Goal: Information Seeking & Learning: Check status

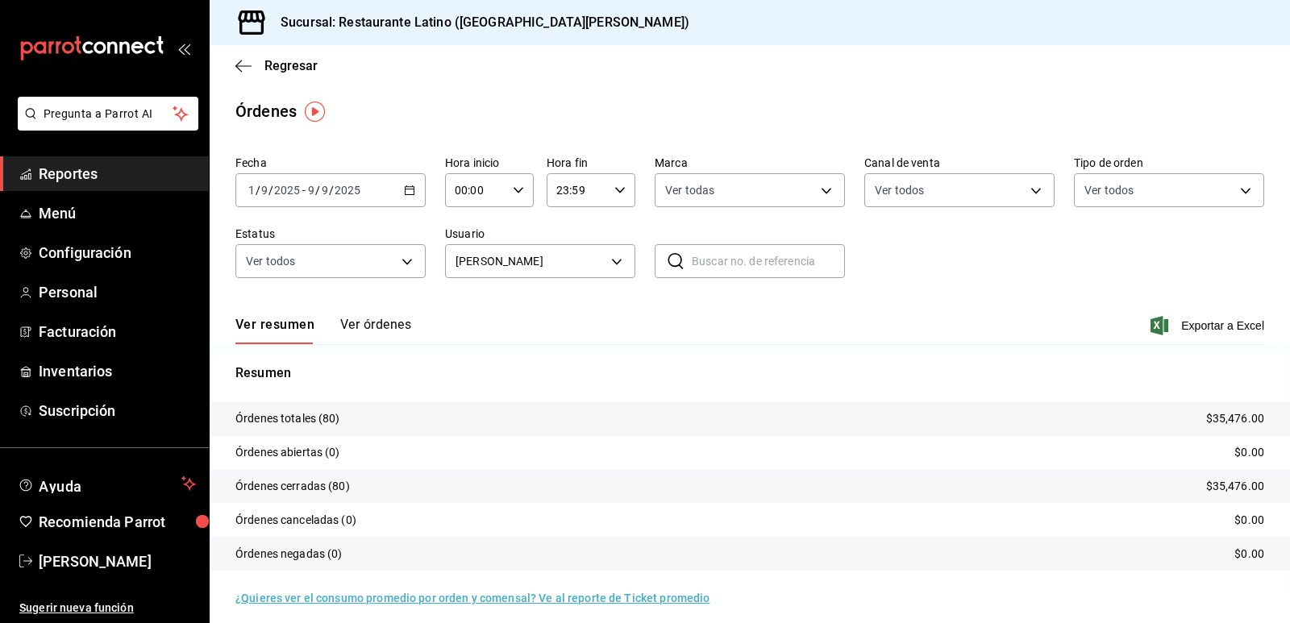
click at [399, 191] on div "[DATE] [DATE] - [DATE] [DATE]" at bounding box center [330, 190] width 190 height 34
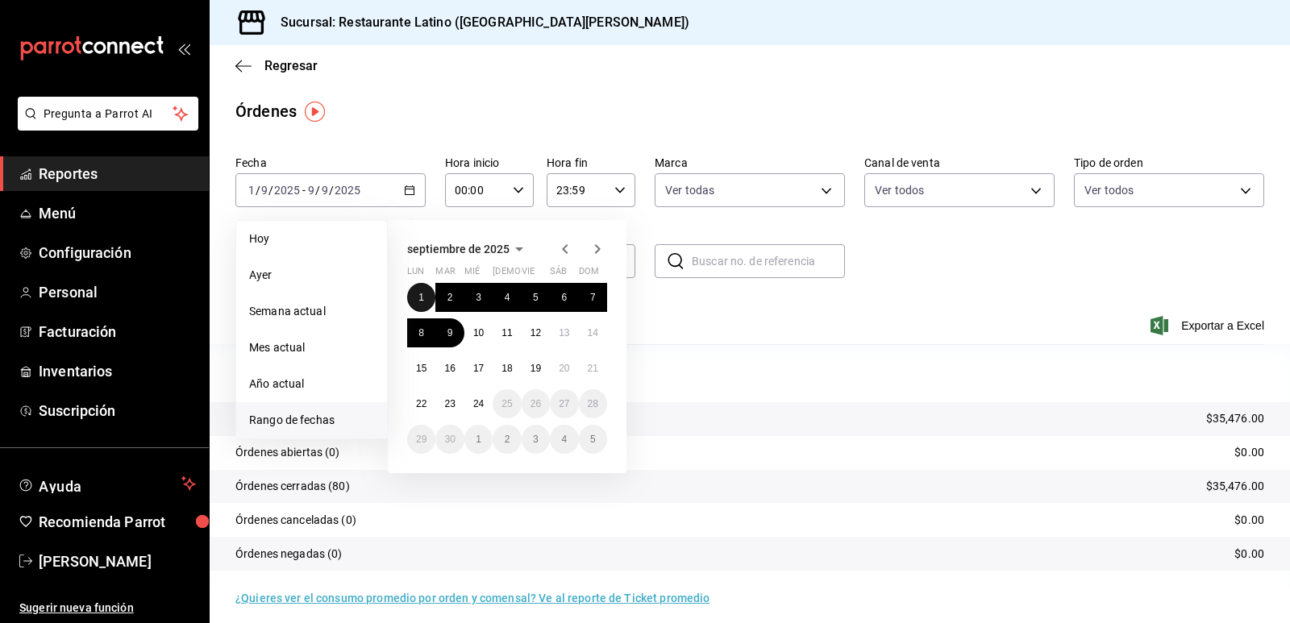
click at [424, 294] on abbr "1" at bounding box center [422, 297] width 6 height 11
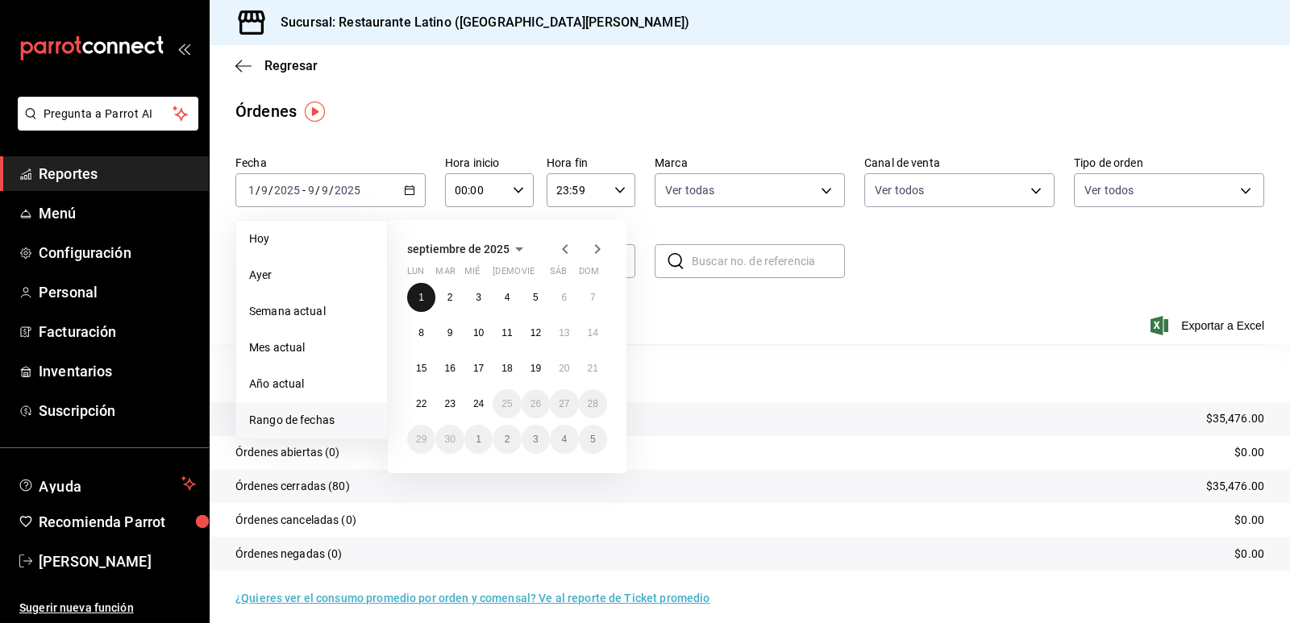
click at [424, 291] on button "1" at bounding box center [421, 297] width 28 height 29
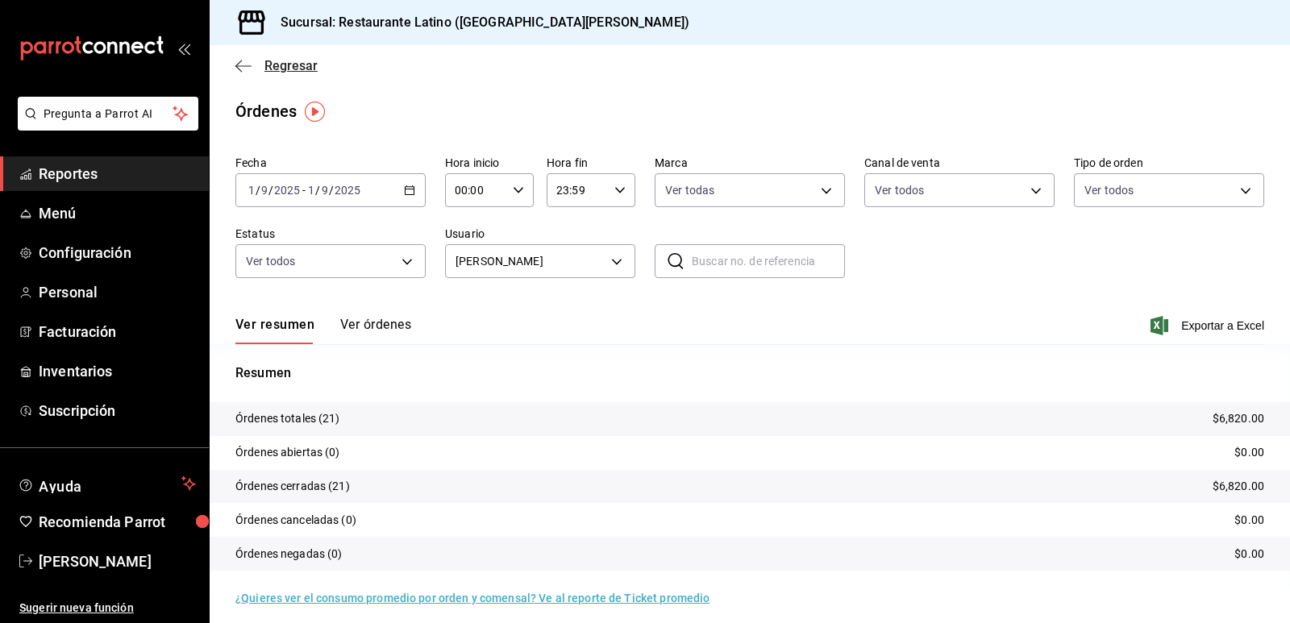
click at [257, 69] on span "Regresar" at bounding box center [276, 65] width 82 height 15
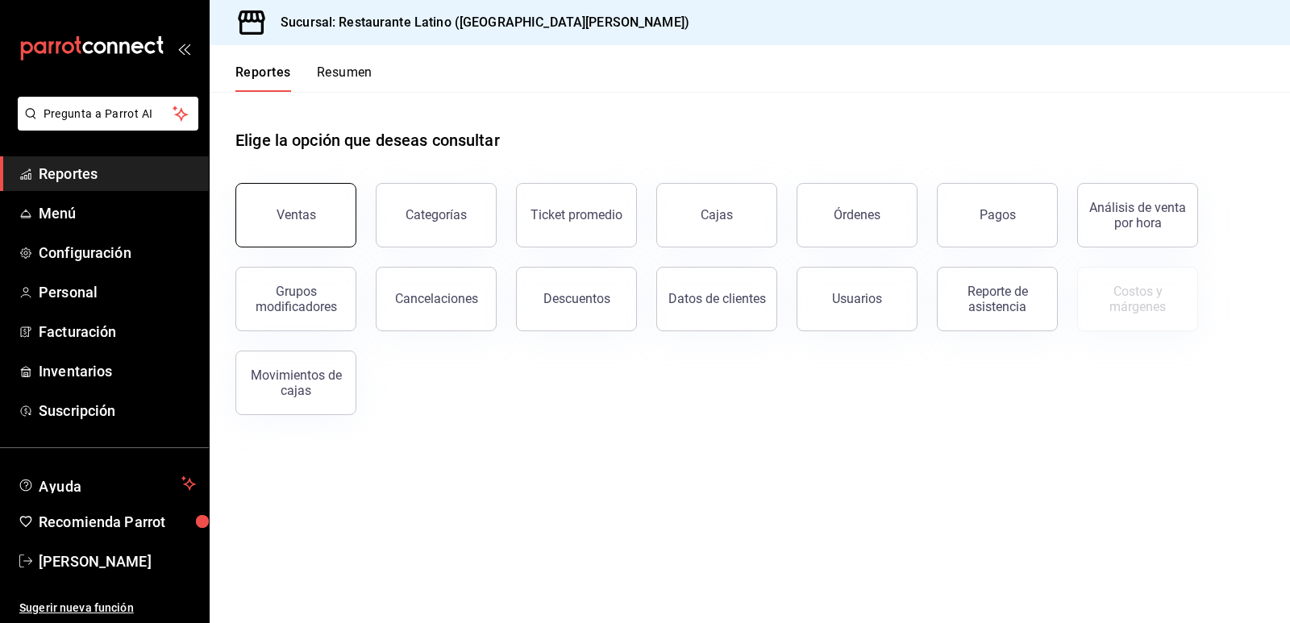
click at [317, 210] on button "Ventas" at bounding box center [295, 215] width 121 height 65
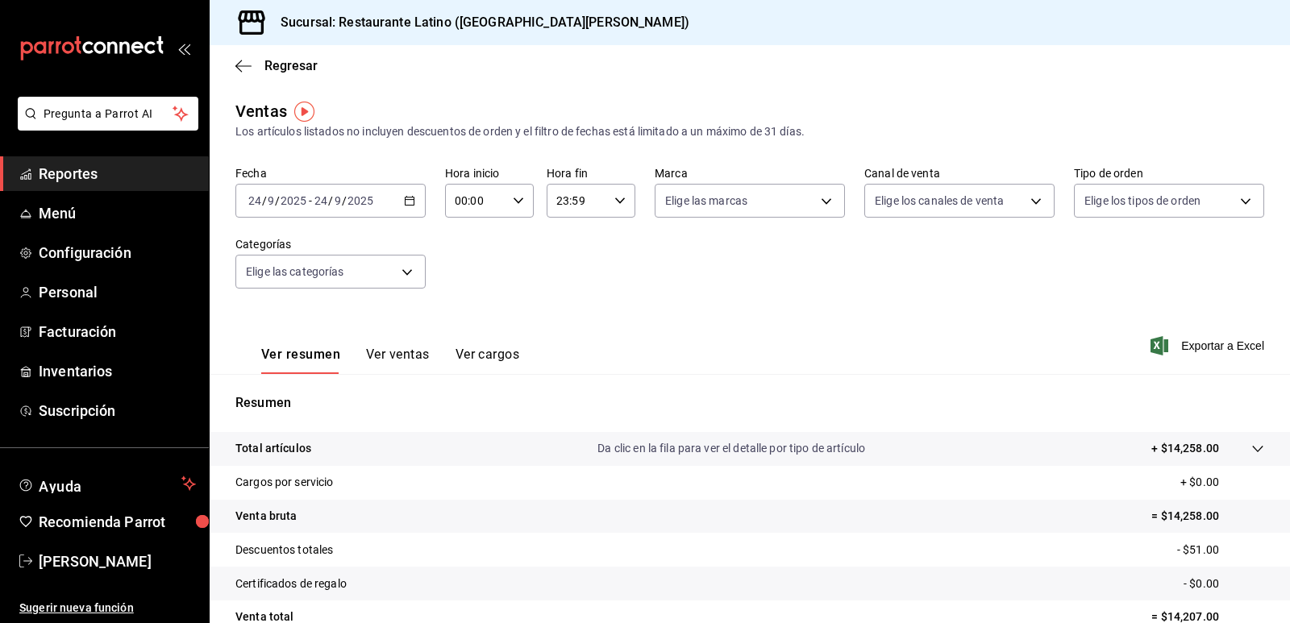
click at [404, 203] on icon "button" at bounding box center [409, 200] width 11 height 11
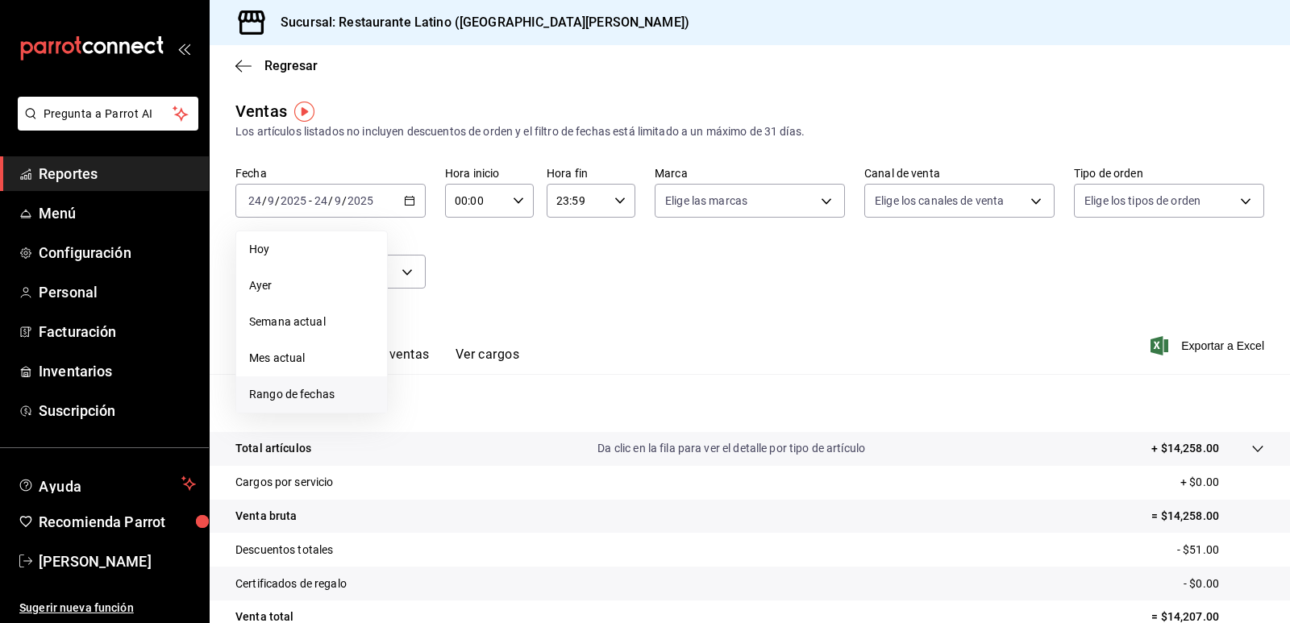
click at [331, 394] on span "Rango de fechas" at bounding box center [311, 394] width 125 height 17
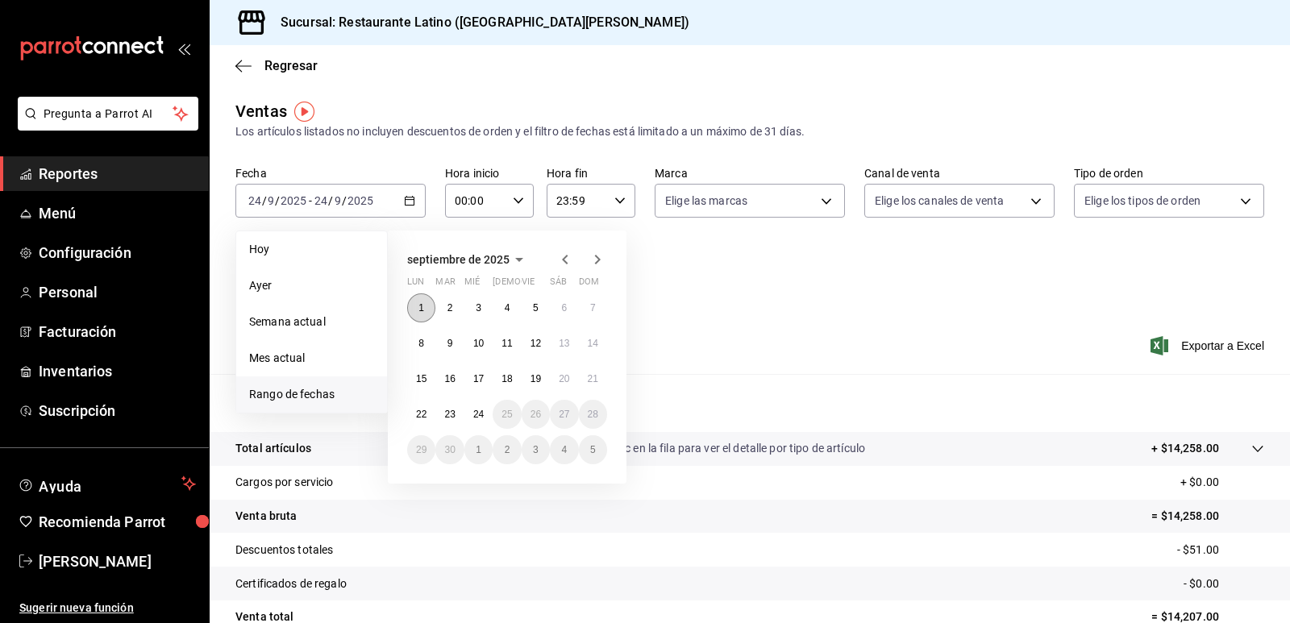
click at [432, 303] on button "1" at bounding box center [421, 308] width 28 height 29
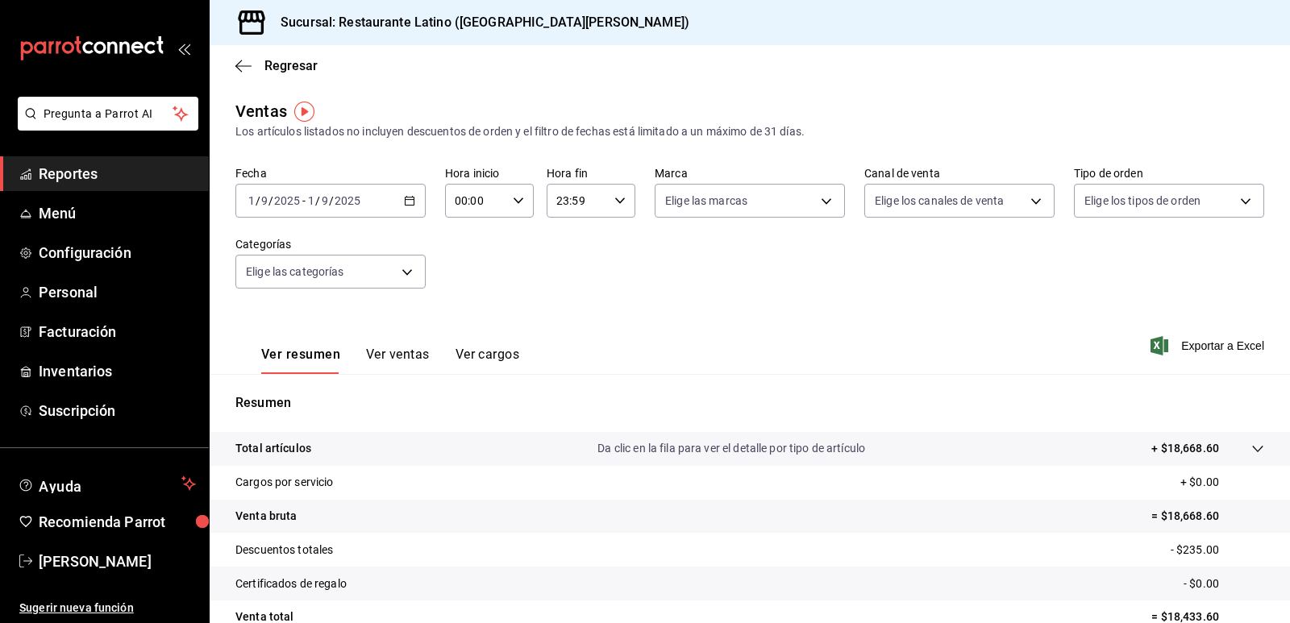
click at [400, 197] on div "[DATE] [DATE] - [DATE] [DATE]" at bounding box center [330, 201] width 190 height 34
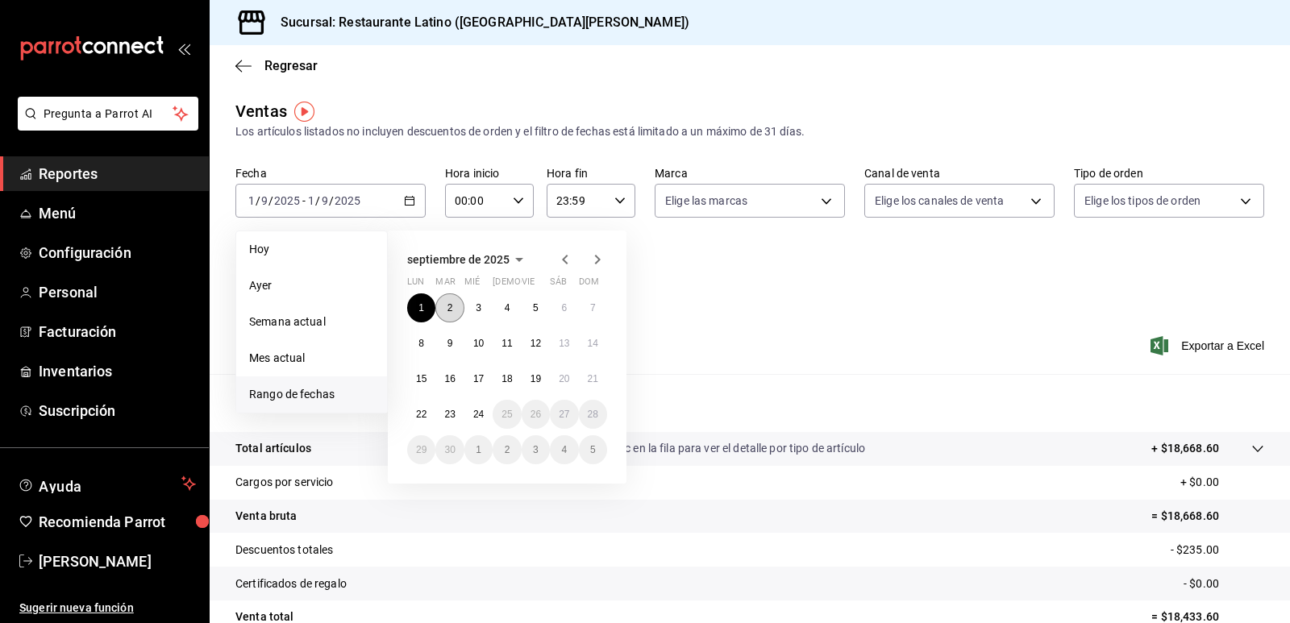
click at [455, 317] on button "2" at bounding box center [449, 308] width 28 height 29
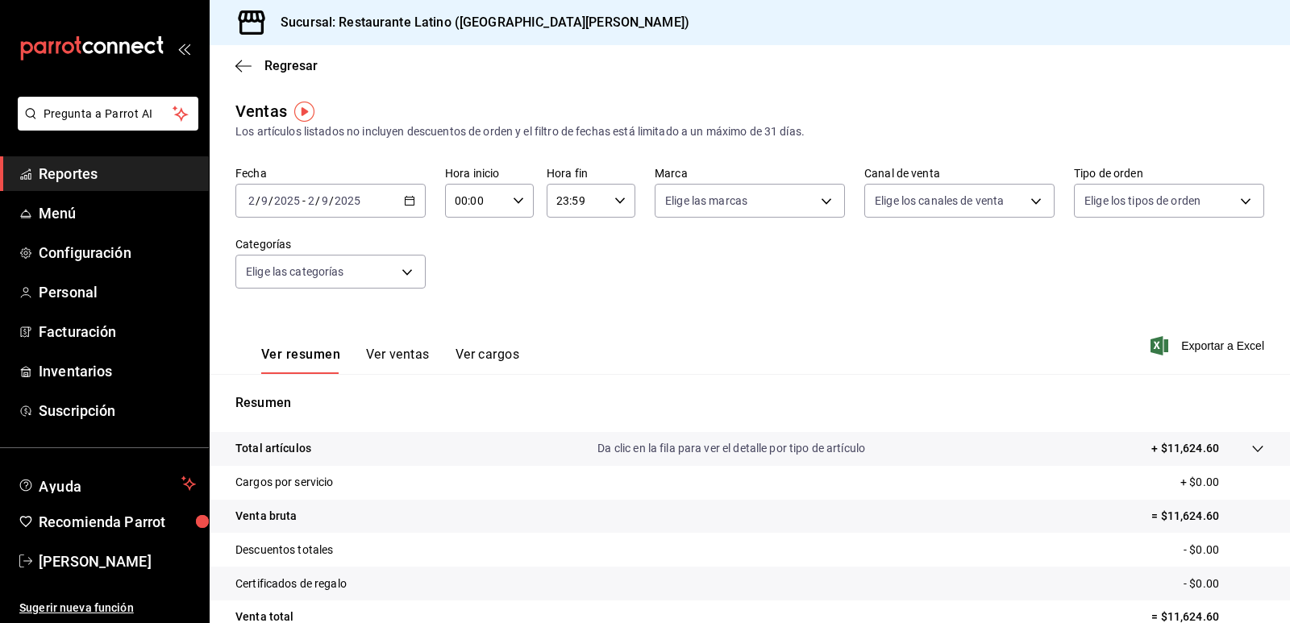
click at [404, 195] on icon "button" at bounding box center [409, 200] width 11 height 11
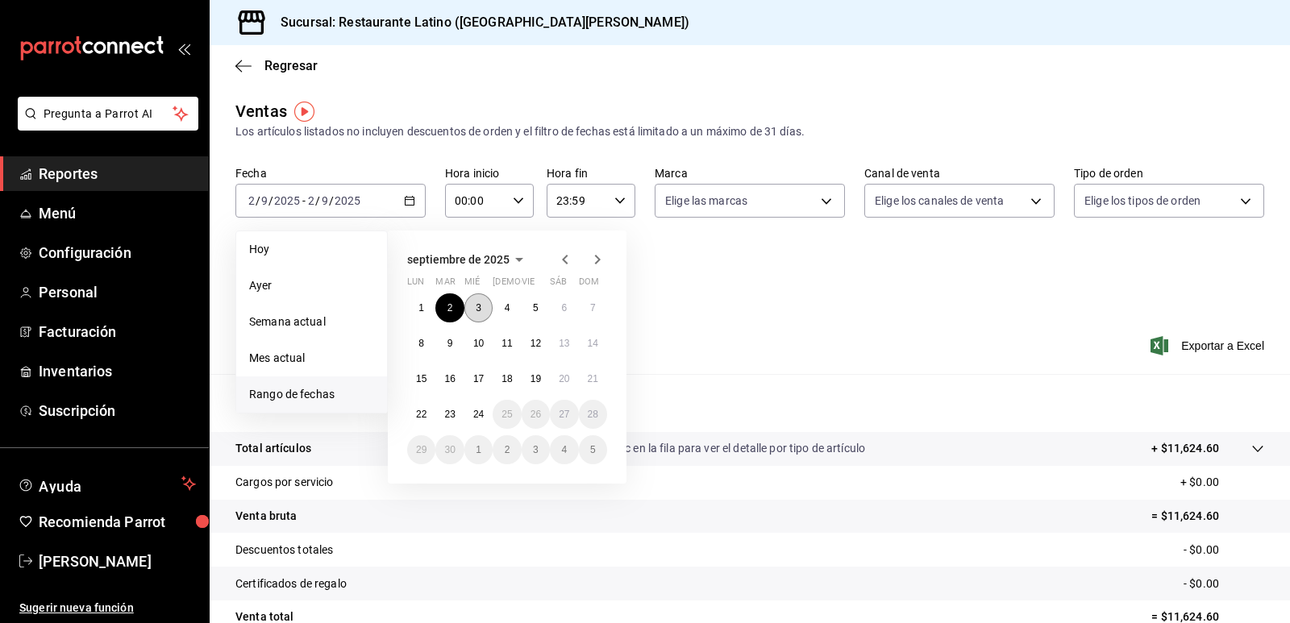
click at [475, 313] on button "3" at bounding box center [479, 308] width 28 height 29
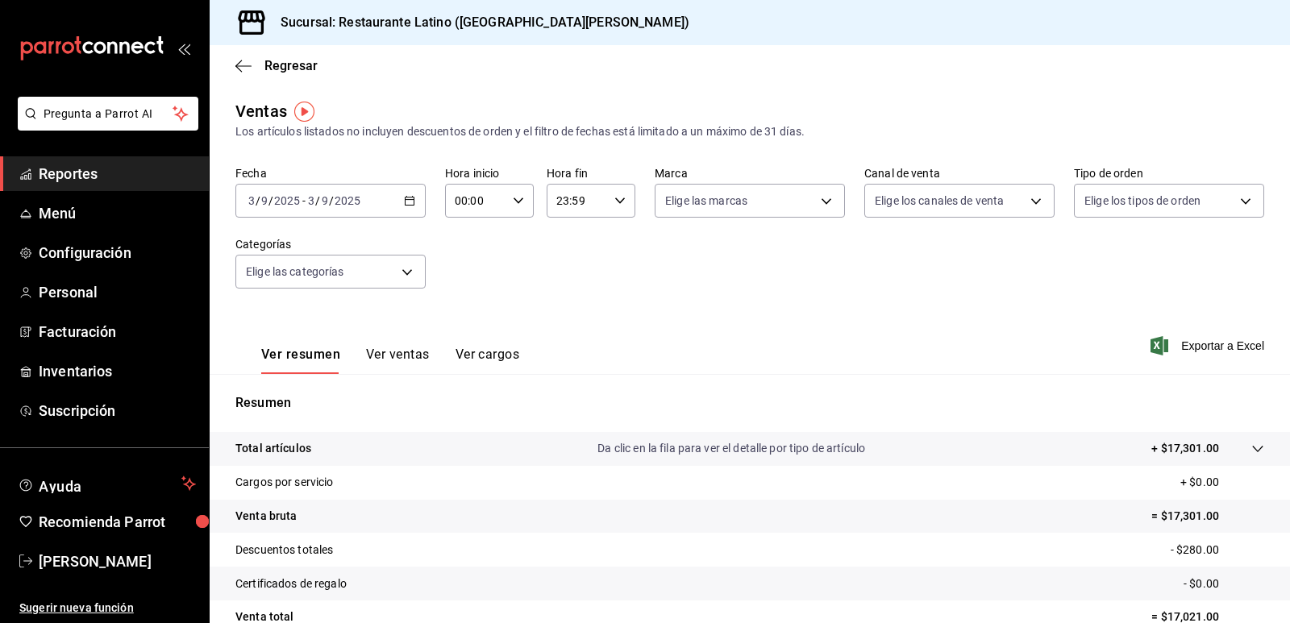
click at [406, 198] on icon "button" at bounding box center [409, 200] width 11 height 11
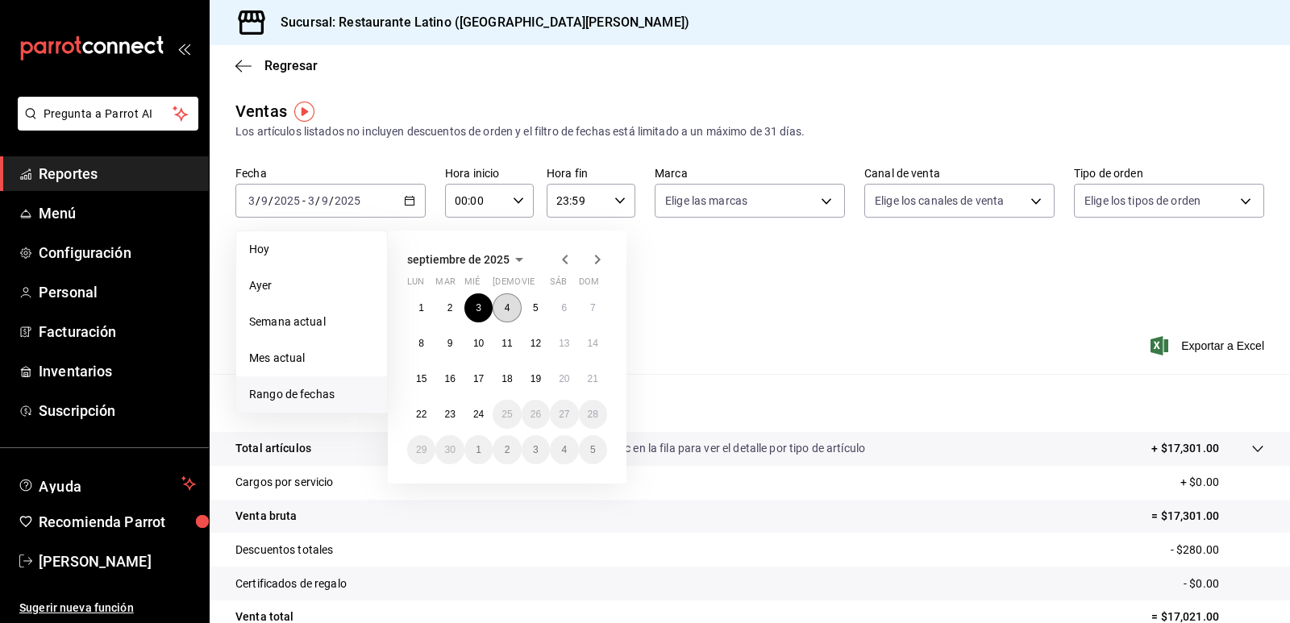
click at [513, 306] on button "4" at bounding box center [507, 308] width 28 height 29
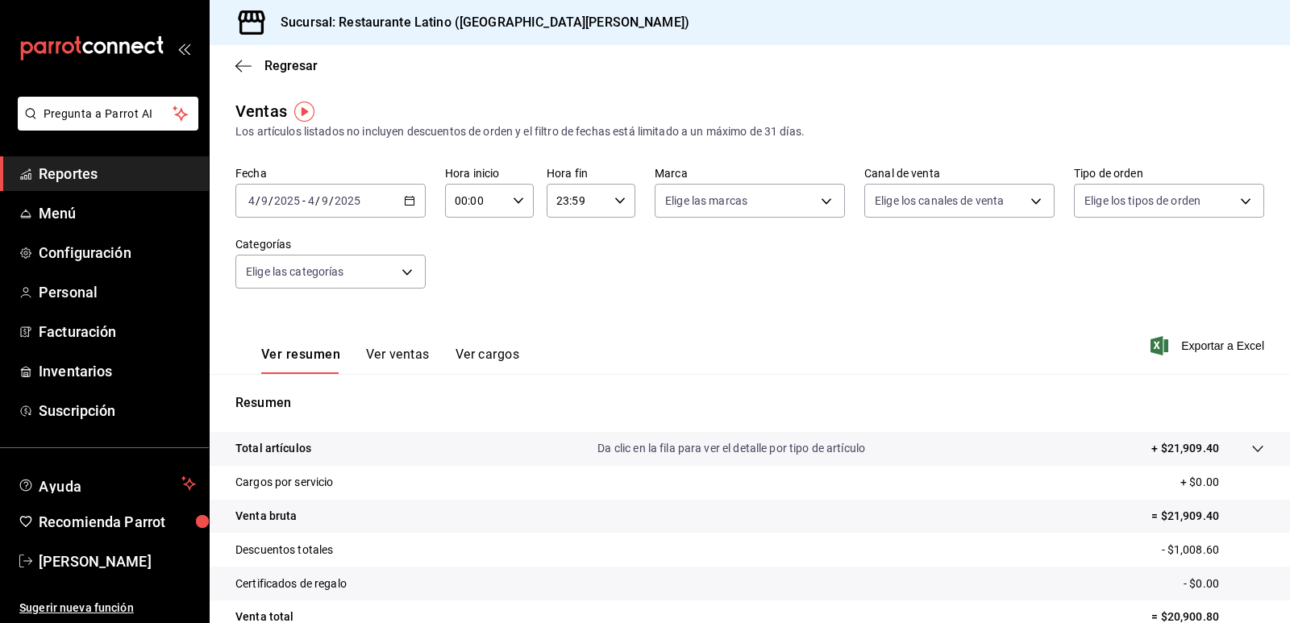
click at [412, 208] on div "[DATE] [DATE] - [DATE] [DATE]" at bounding box center [330, 201] width 190 height 34
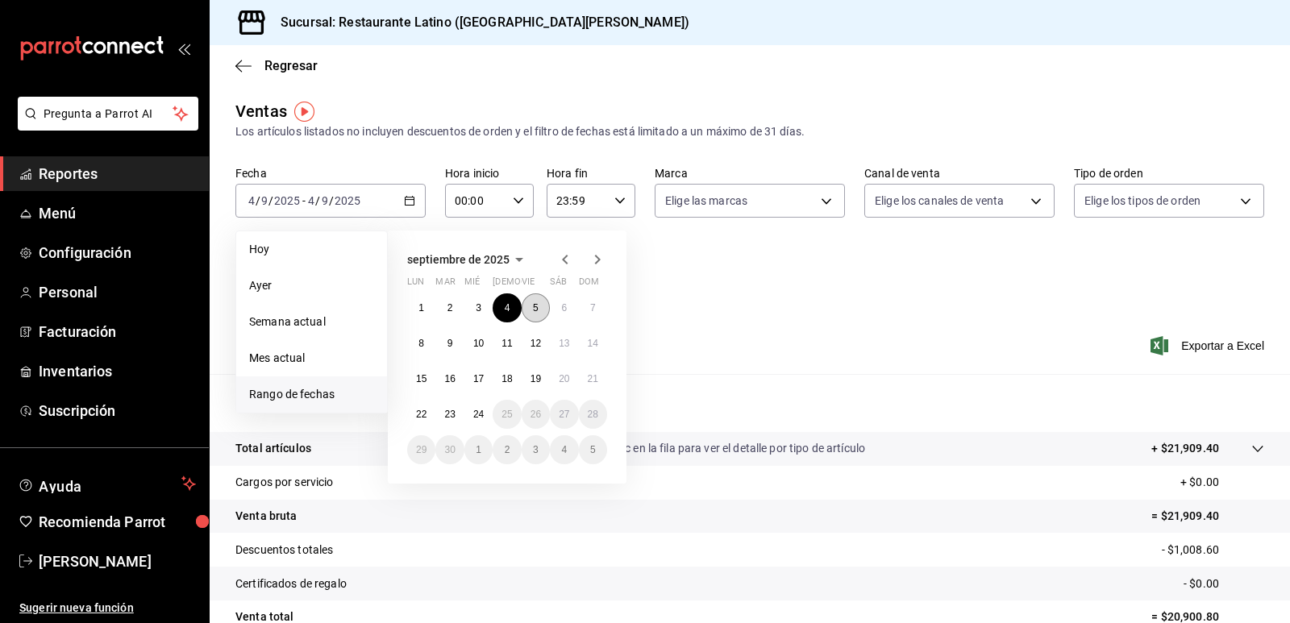
click at [527, 306] on button "5" at bounding box center [536, 308] width 28 height 29
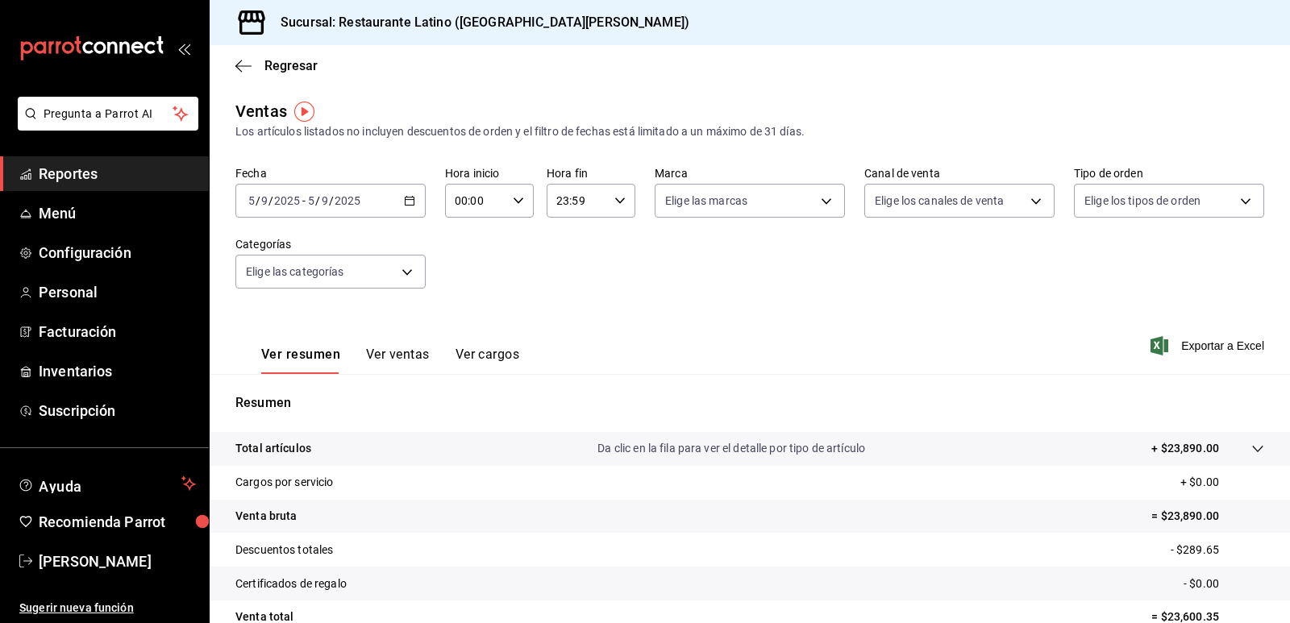
click at [413, 208] on div "[DATE] [DATE] - [DATE] [DATE]" at bounding box center [330, 201] width 190 height 34
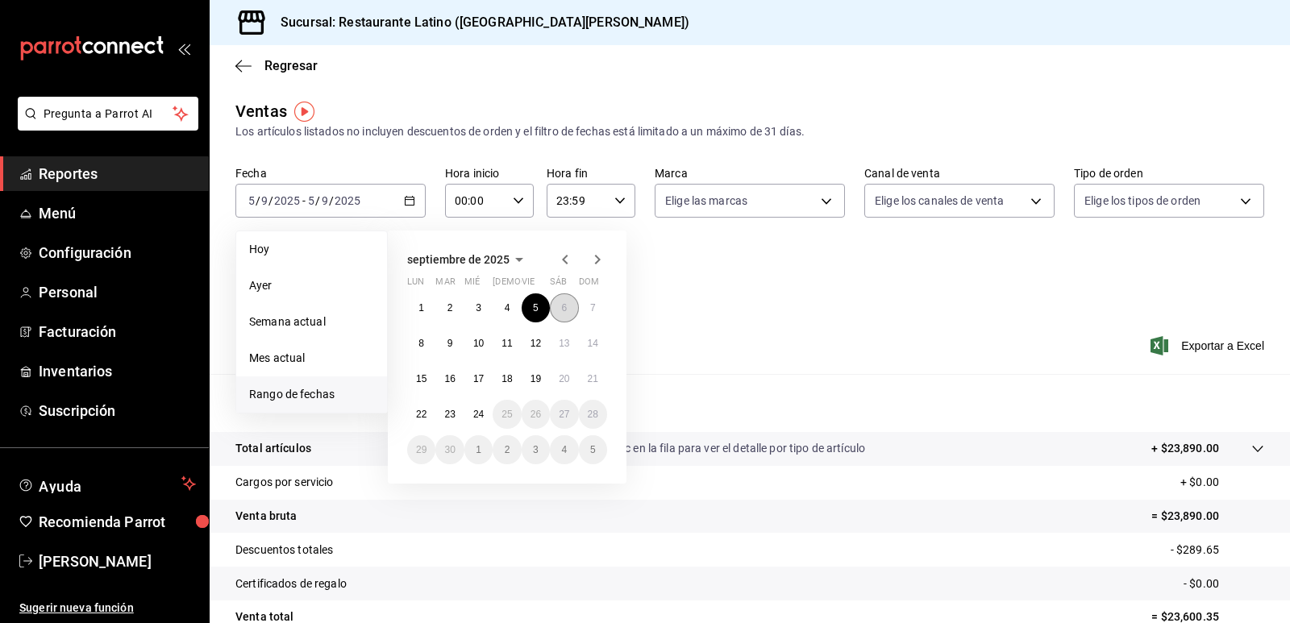
click at [569, 298] on button "6" at bounding box center [564, 308] width 28 height 29
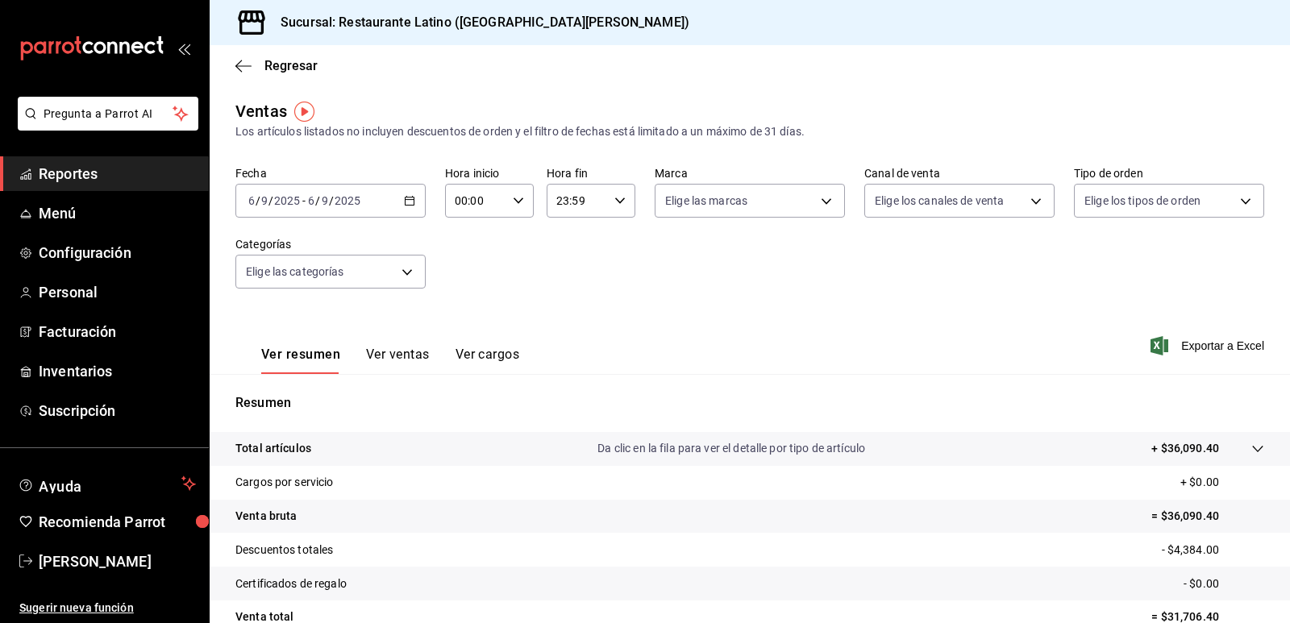
click at [408, 202] on icon "button" at bounding box center [409, 200] width 11 height 11
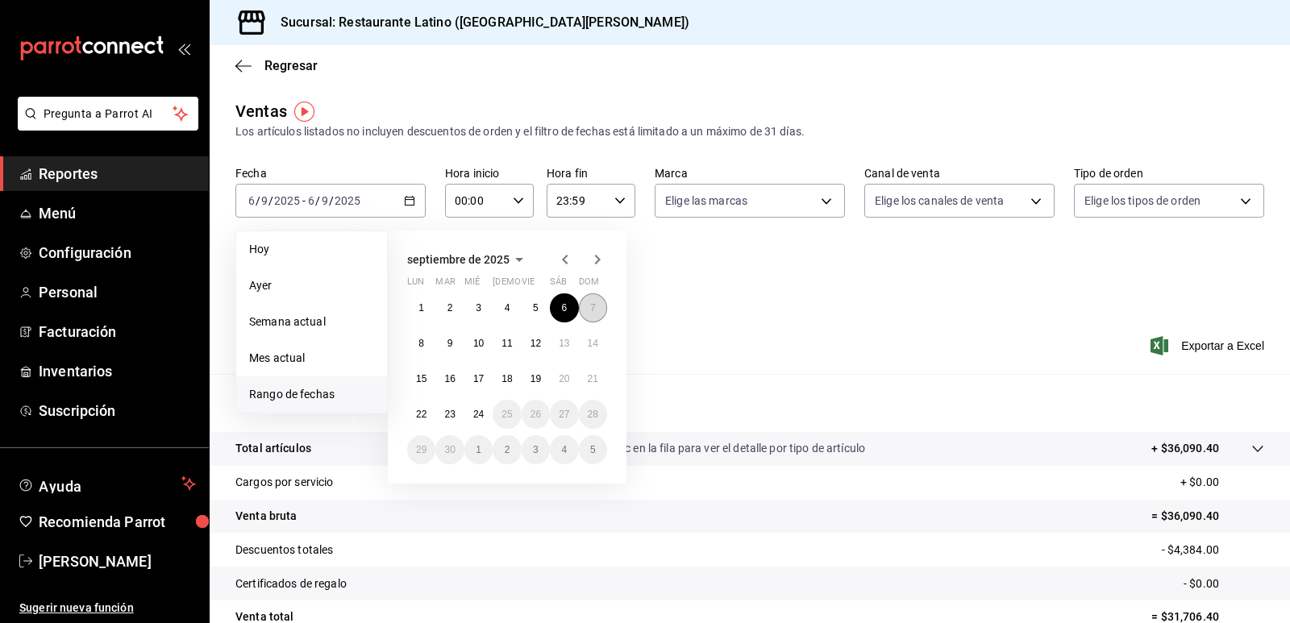
click at [598, 307] on button "7" at bounding box center [593, 308] width 28 height 29
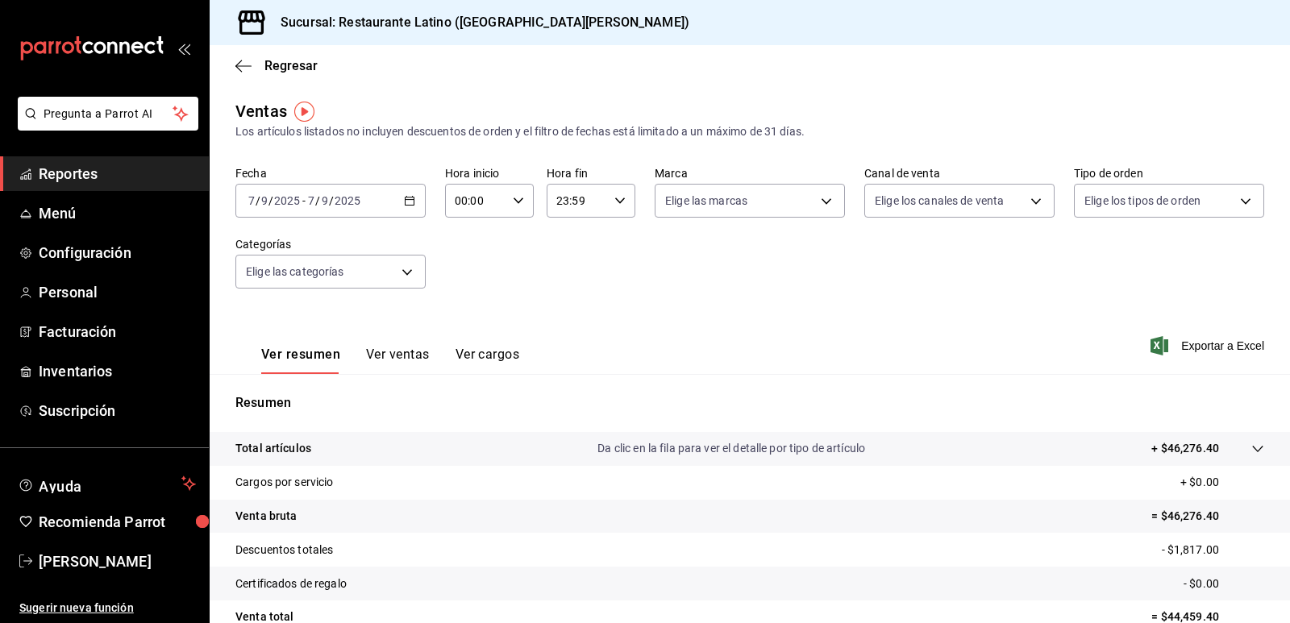
click at [413, 214] on div "[DATE] [DATE] - [DATE] [DATE]" at bounding box center [330, 201] width 190 height 34
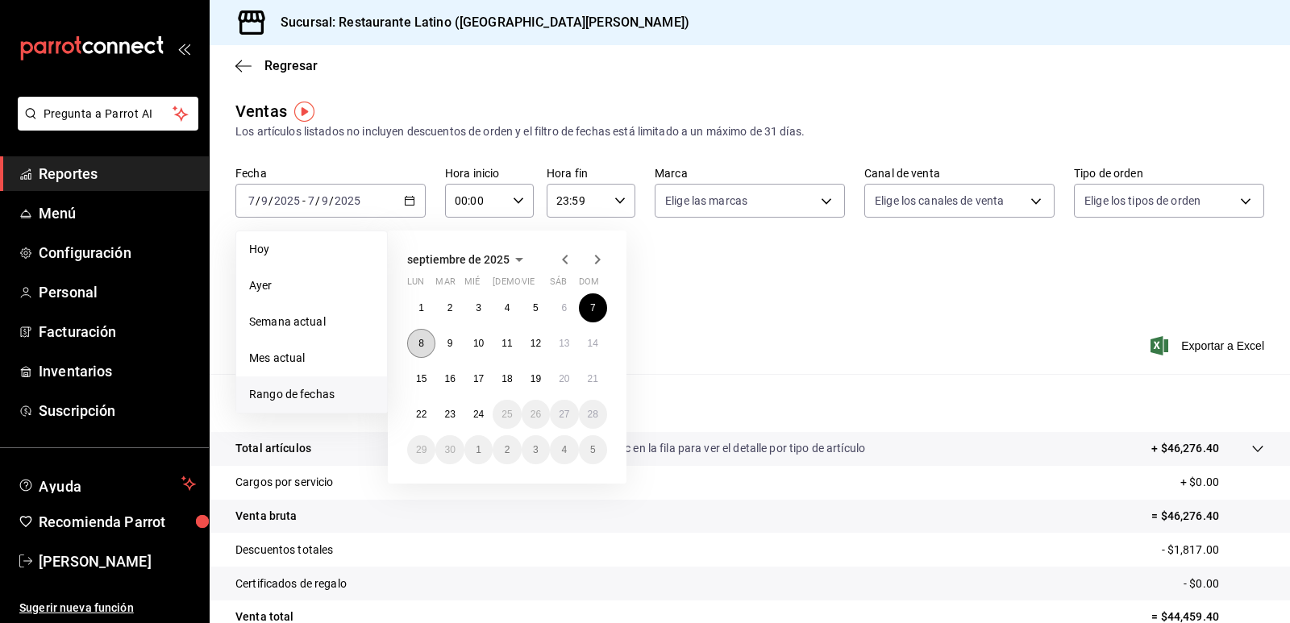
click at [419, 340] on abbr "8" at bounding box center [422, 343] width 6 height 11
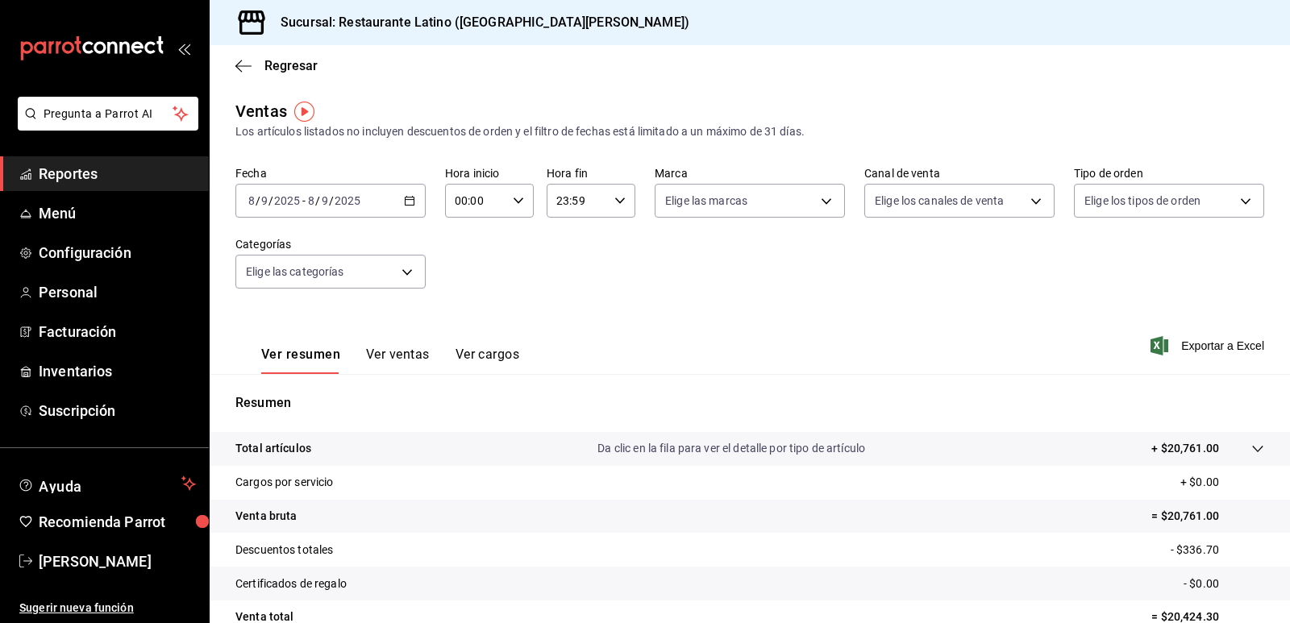
click at [402, 210] on div "[DATE] [DATE] - [DATE] [DATE]" at bounding box center [330, 201] width 190 height 34
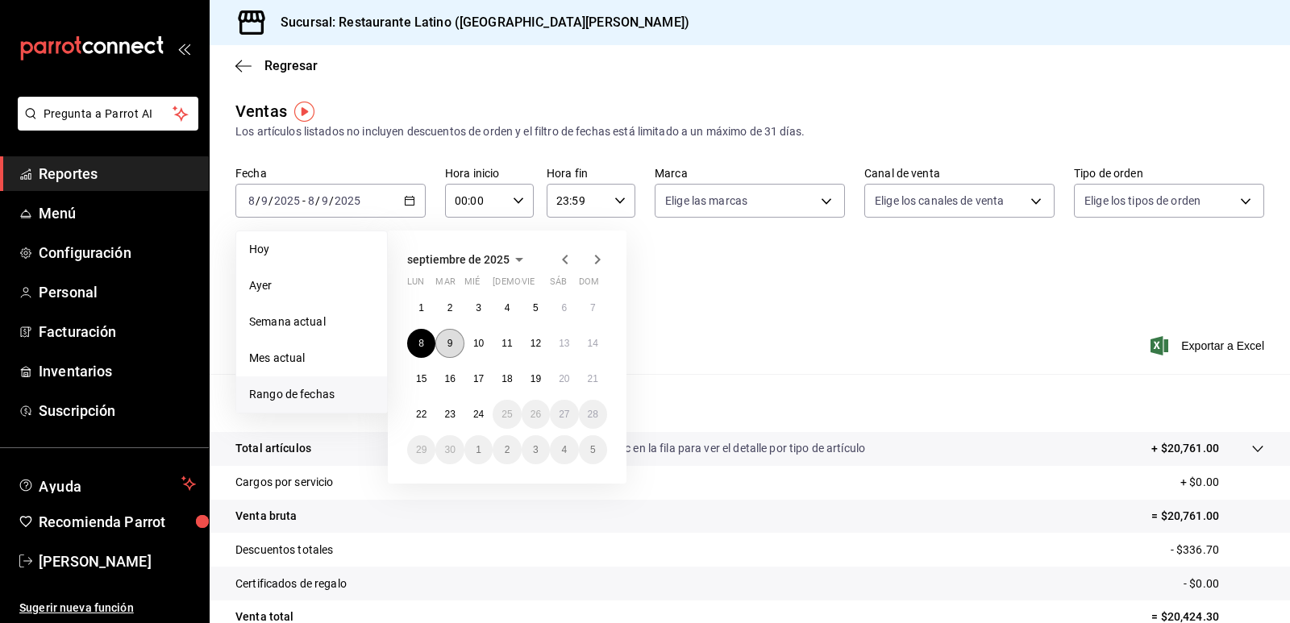
click at [451, 343] on abbr "9" at bounding box center [451, 343] width 6 height 11
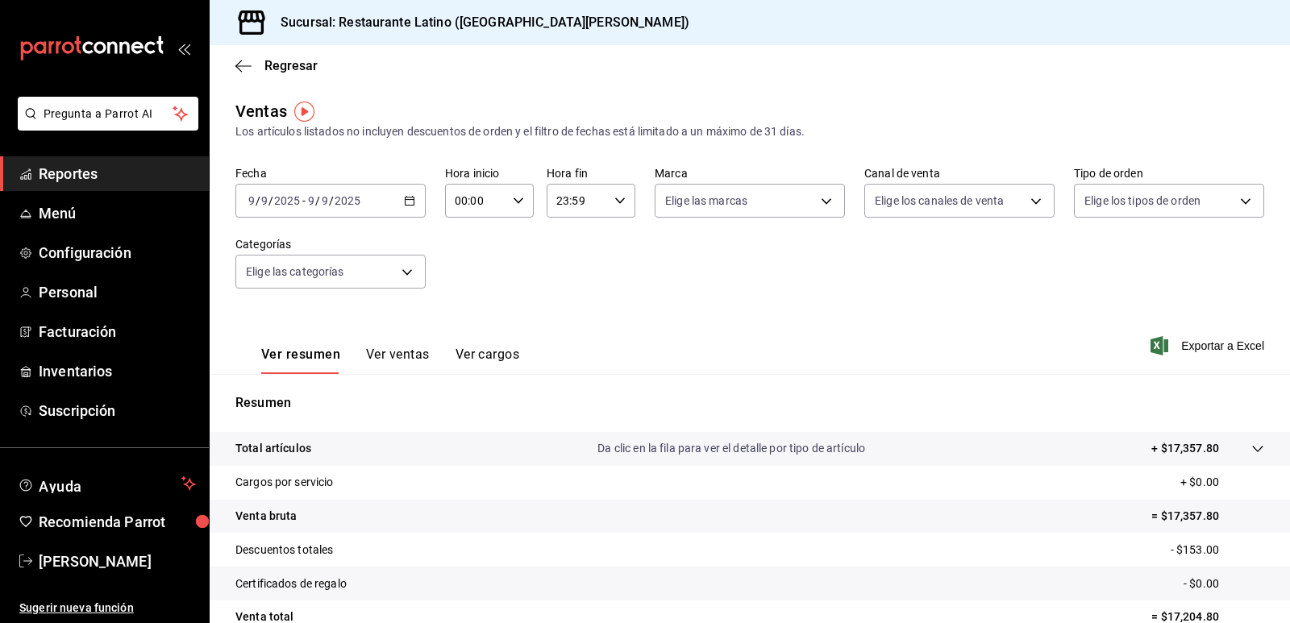
click at [392, 210] on div "[DATE] [DATE] - [DATE] [DATE]" at bounding box center [330, 201] width 190 height 34
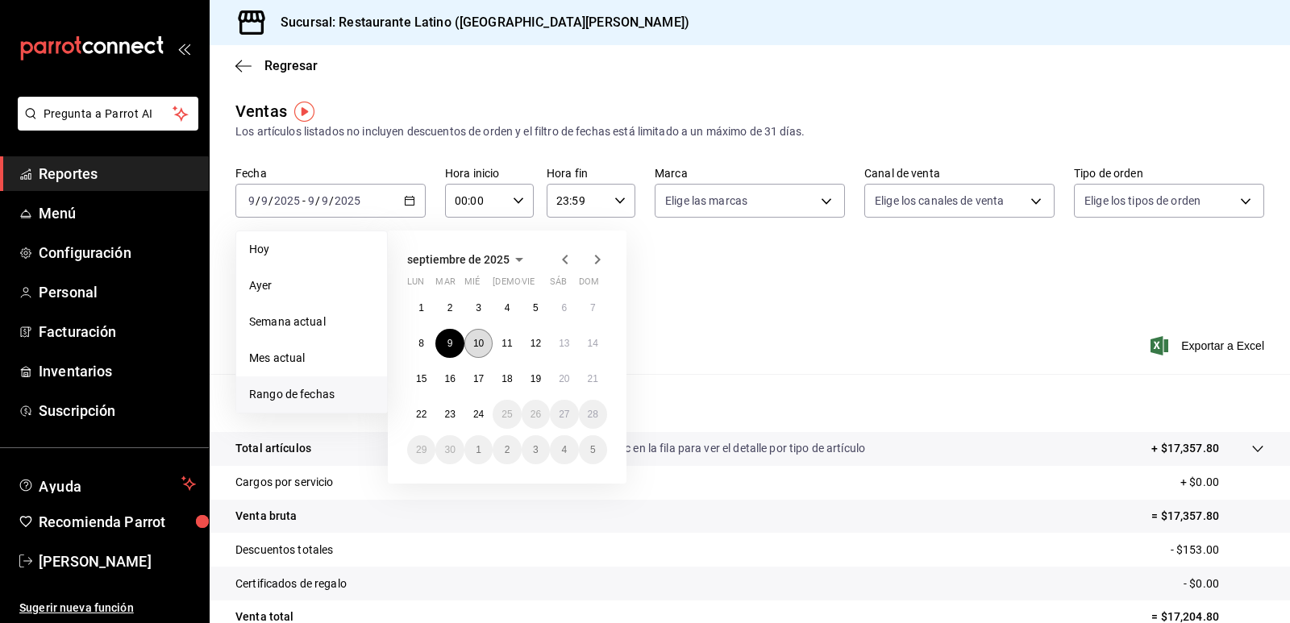
click at [481, 338] on abbr "10" at bounding box center [478, 343] width 10 height 11
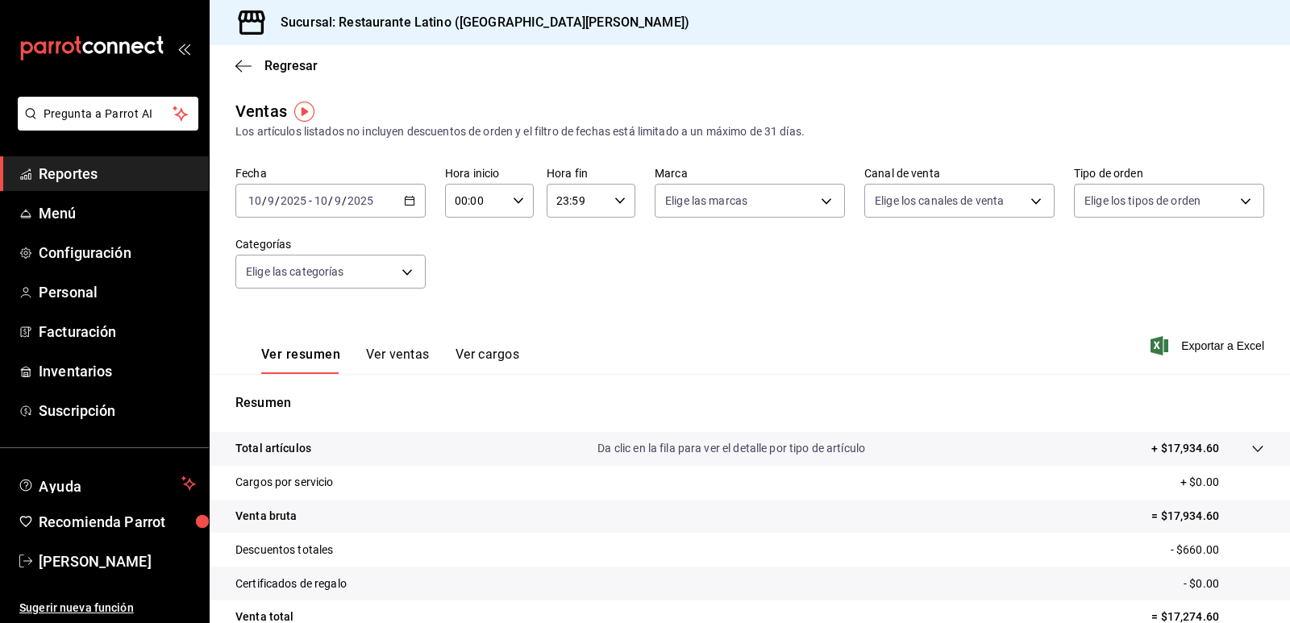
click at [396, 204] on div "[DATE] [DATE] - [DATE] [DATE]" at bounding box center [330, 201] width 190 height 34
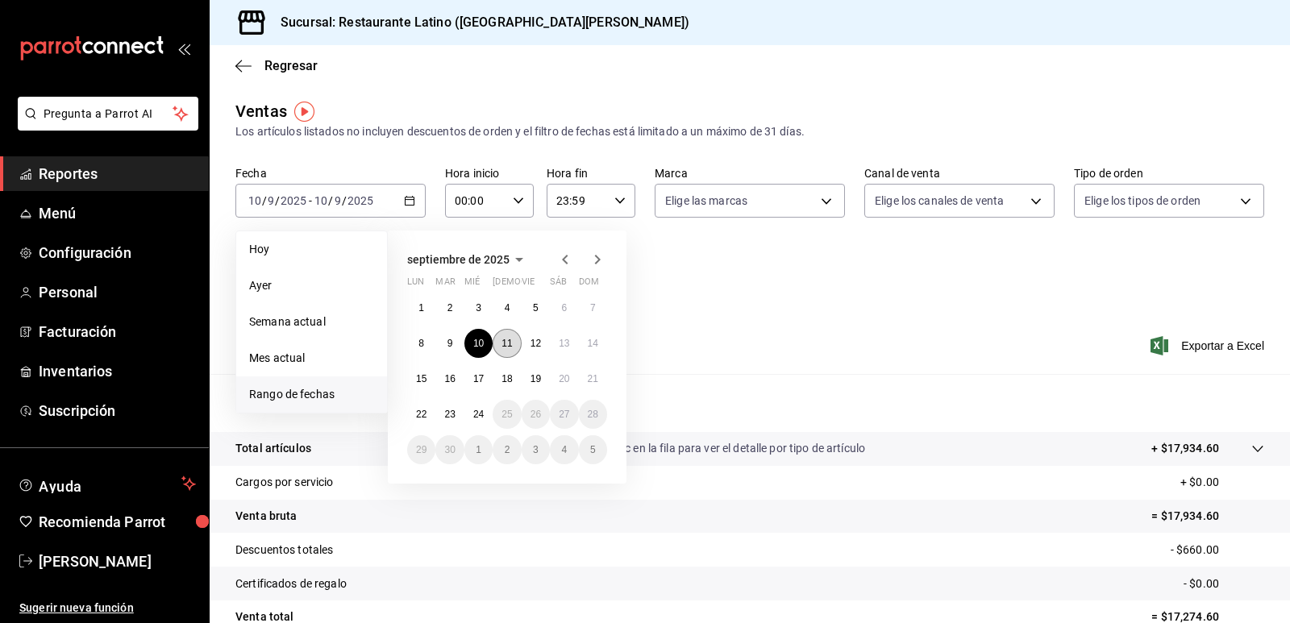
click at [512, 344] on abbr "11" at bounding box center [507, 343] width 10 height 11
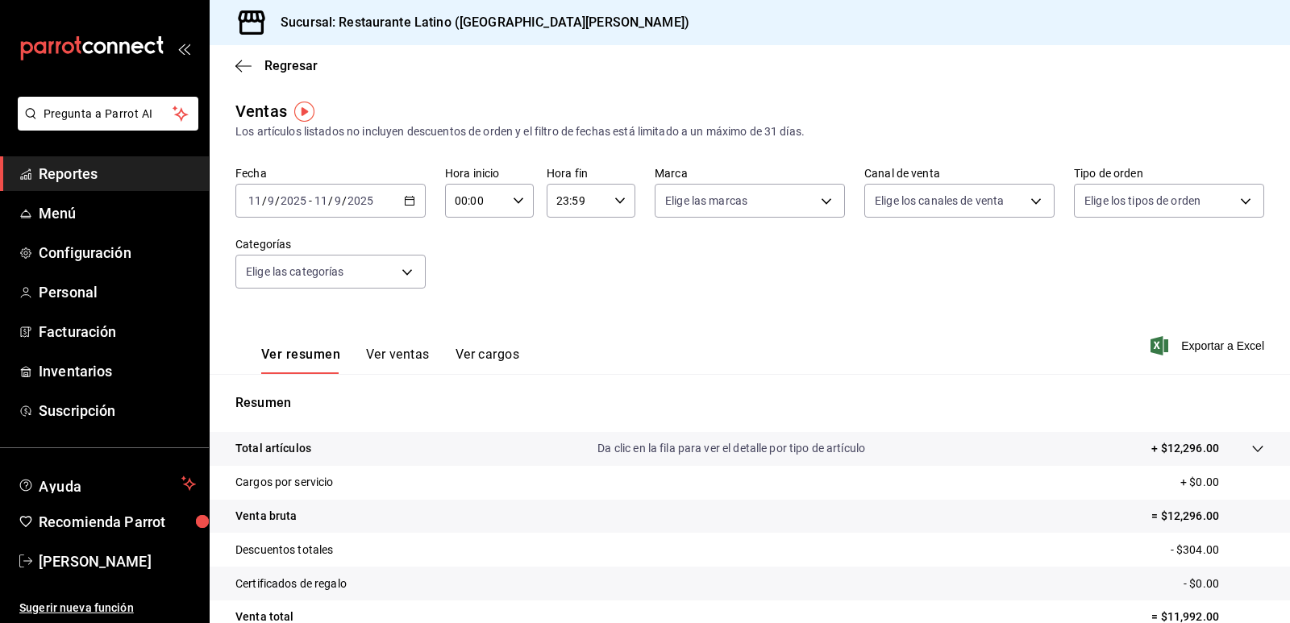
click at [417, 199] on div "[DATE] [DATE] - [DATE] [DATE]" at bounding box center [330, 201] width 190 height 34
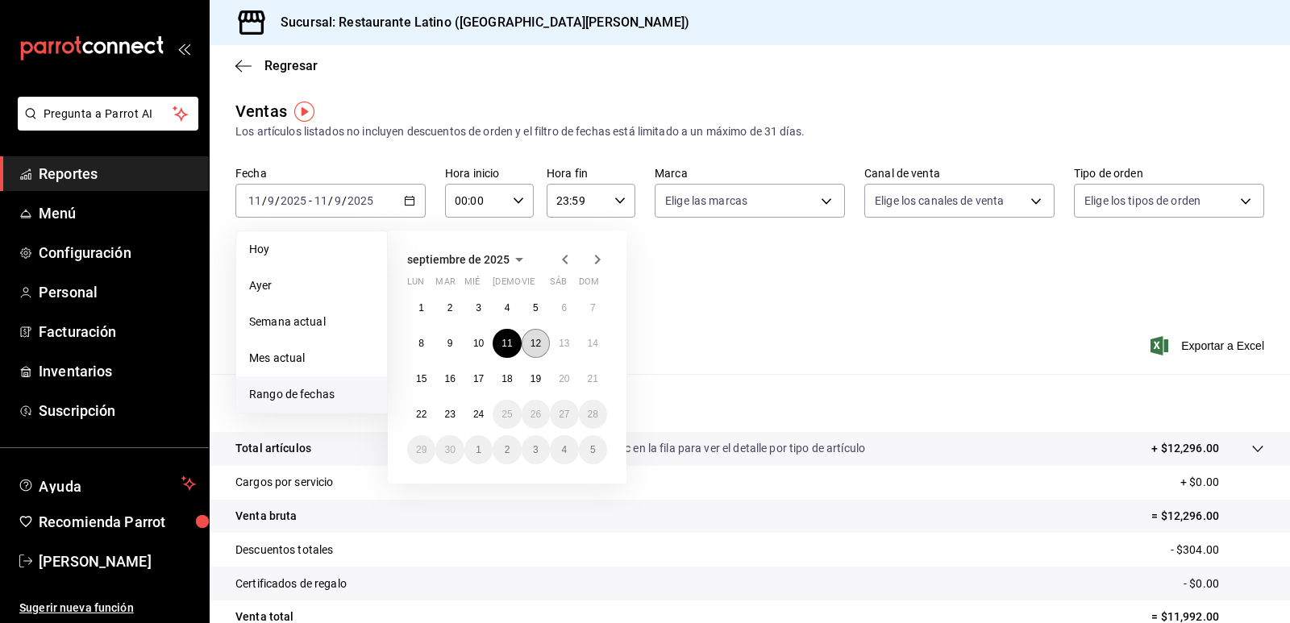
click at [542, 341] on button "12" at bounding box center [536, 343] width 28 height 29
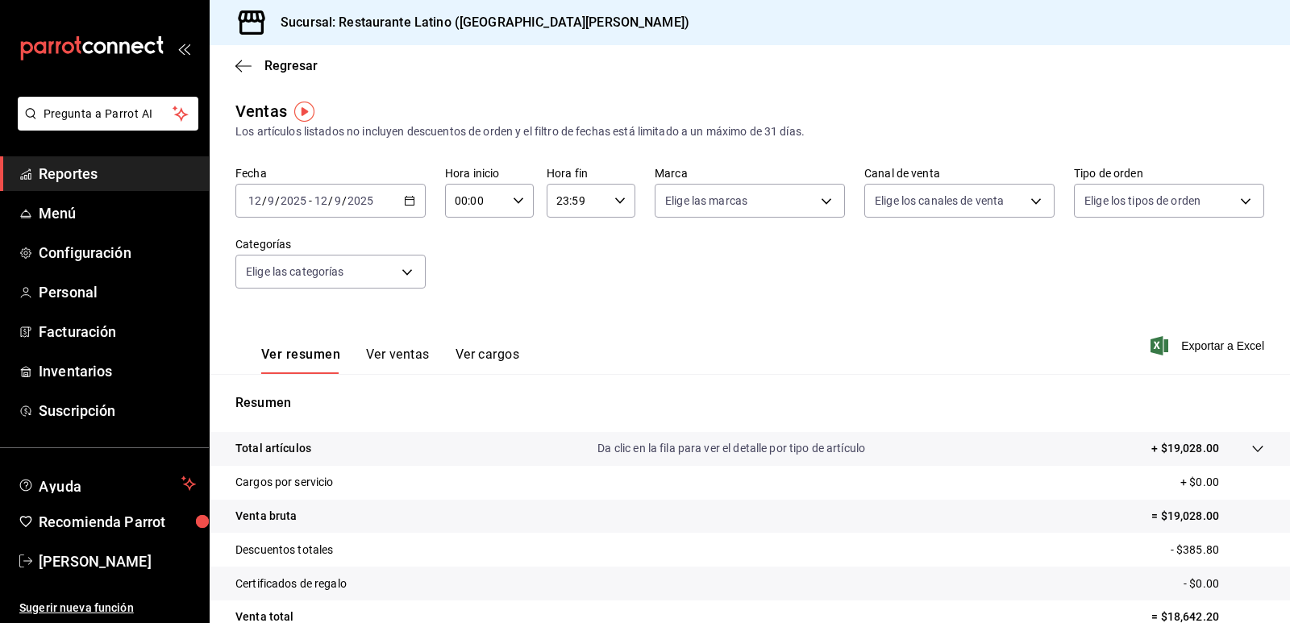
click at [388, 199] on div "[DATE] [DATE] - [DATE] [DATE]" at bounding box center [330, 201] width 190 height 34
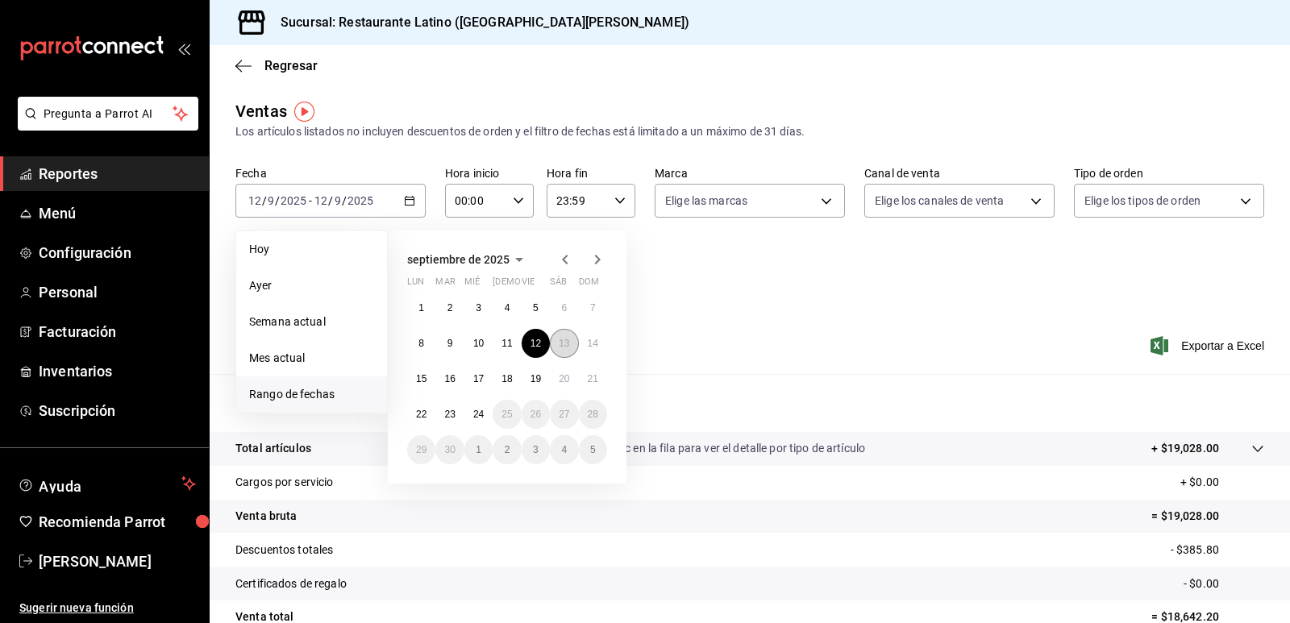
click at [556, 349] on button "13" at bounding box center [564, 343] width 28 height 29
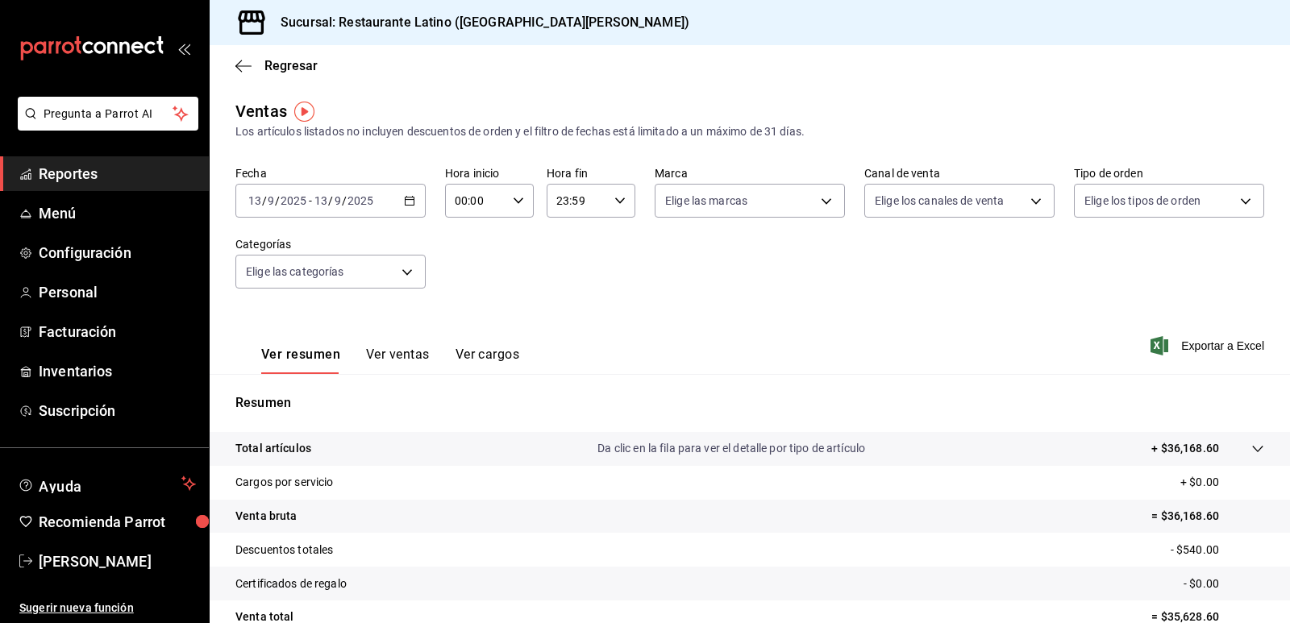
click at [403, 209] on div "[DATE] [DATE] - [DATE] [DATE]" at bounding box center [330, 201] width 190 height 34
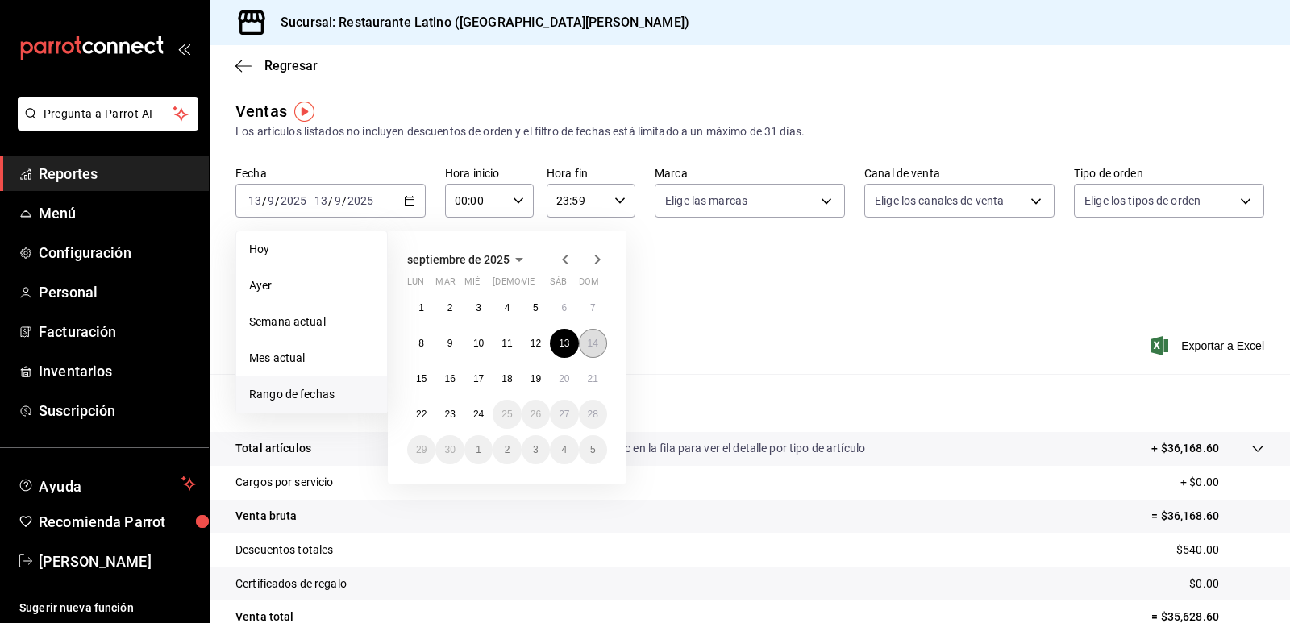
click at [591, 340] on abbr "14" at bounding box center [593, 343] width 10 height 11
click at [592, 340] on abbr "14" at bounding box center [593, 343] width 10 height 11
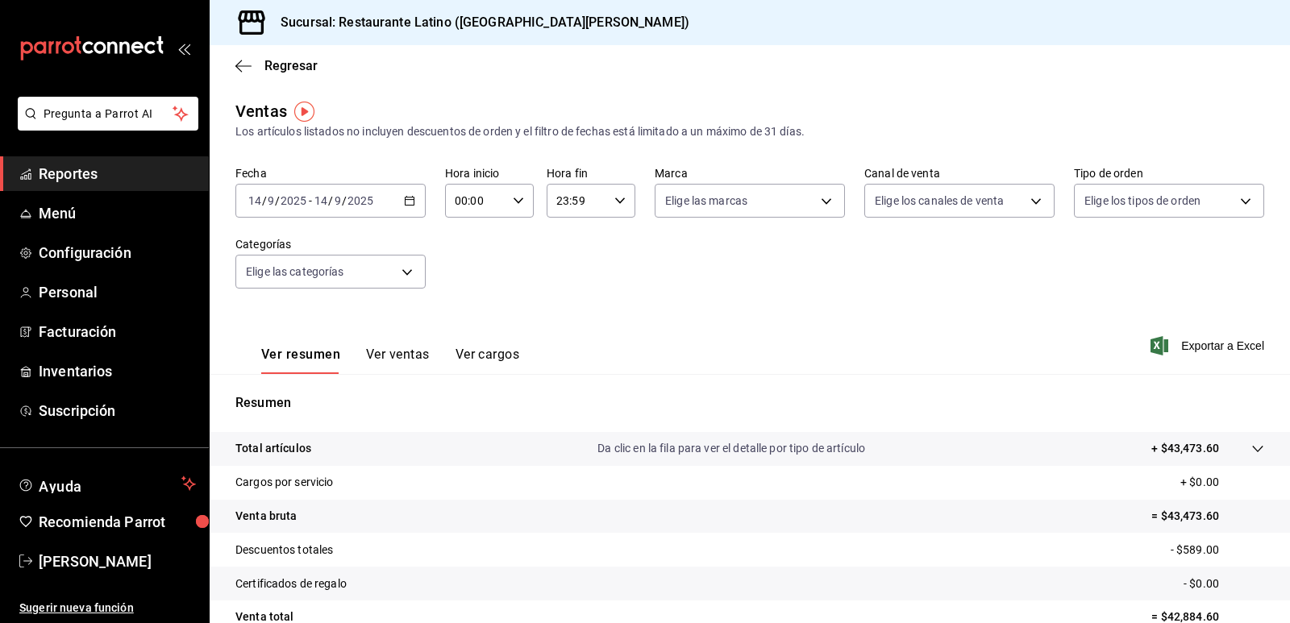
click at [408, 199] on icon "button" at bounding box center [409, 200] width 11 height 11
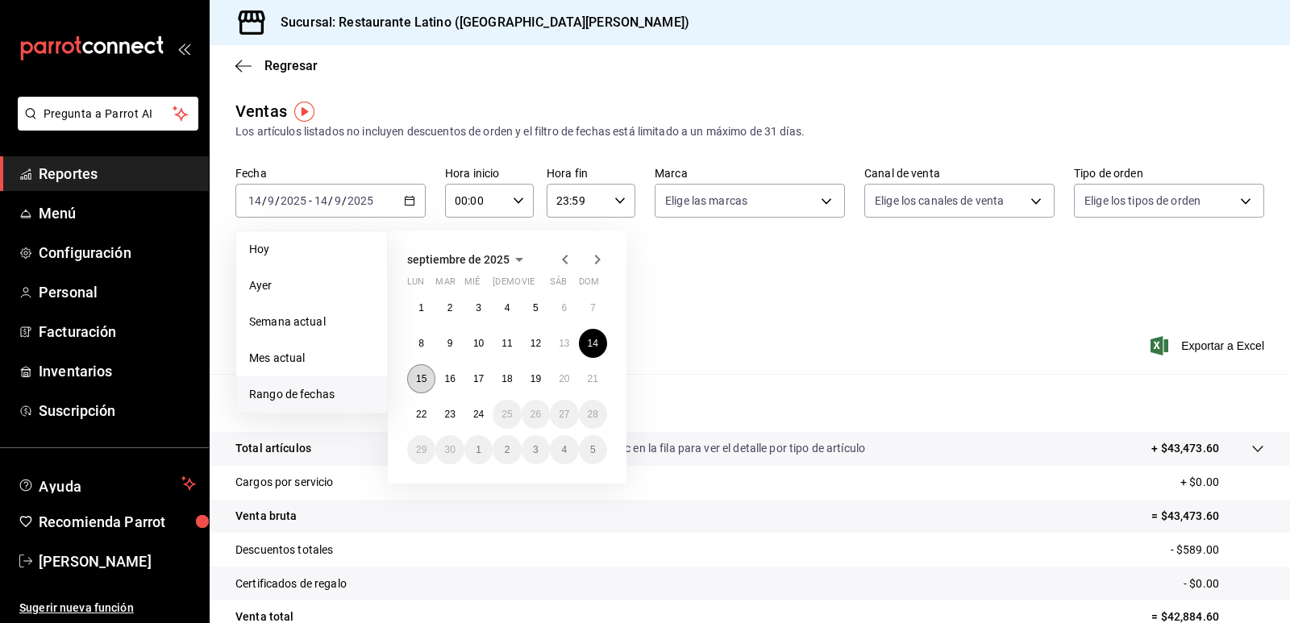
click at [425, 376] on abbr "15" at bounding box center [421, 378] width 10 height 11
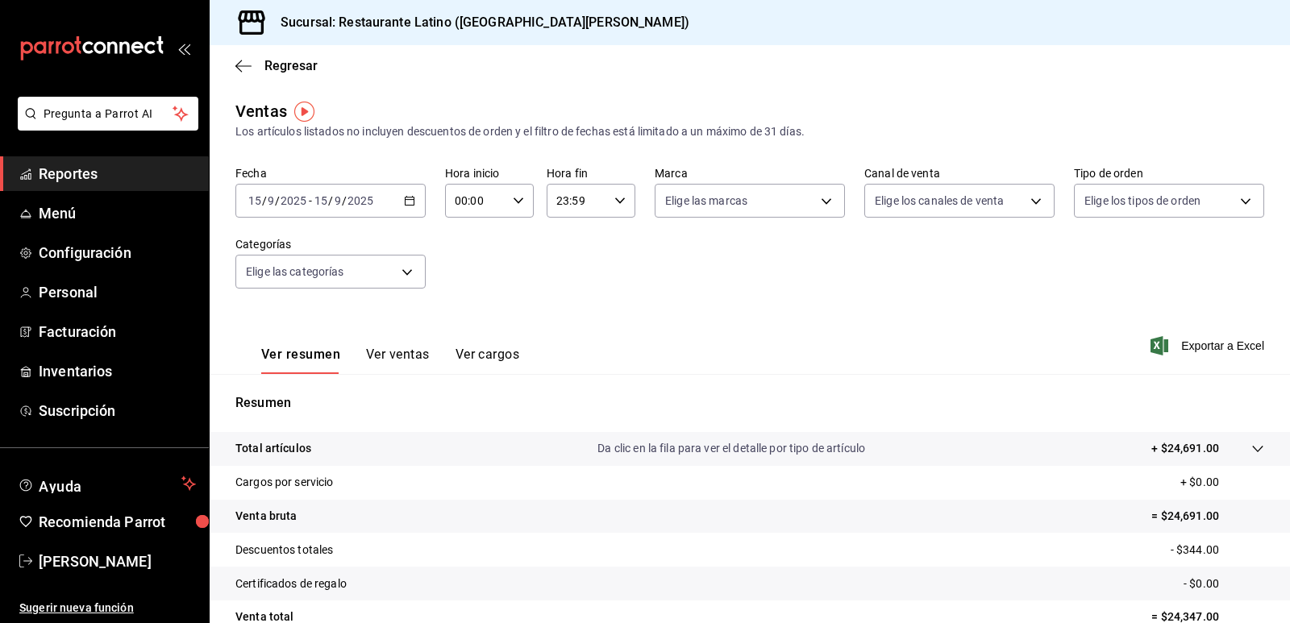
click at [399, 209] on div "[DATE] [DATE] - [DATE] [DATE]" at bounding box center [330, 201] width 190 height 34
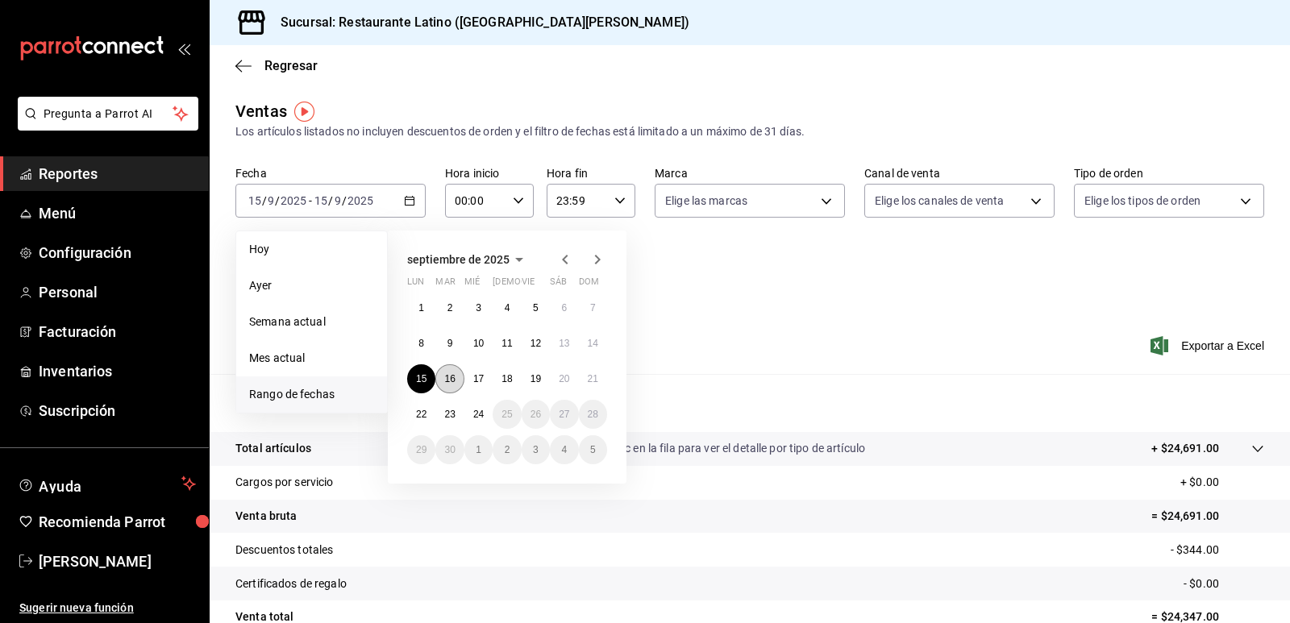
click at [451, 389] on button "16" at bounding box center [449, 379] width 28 height 29
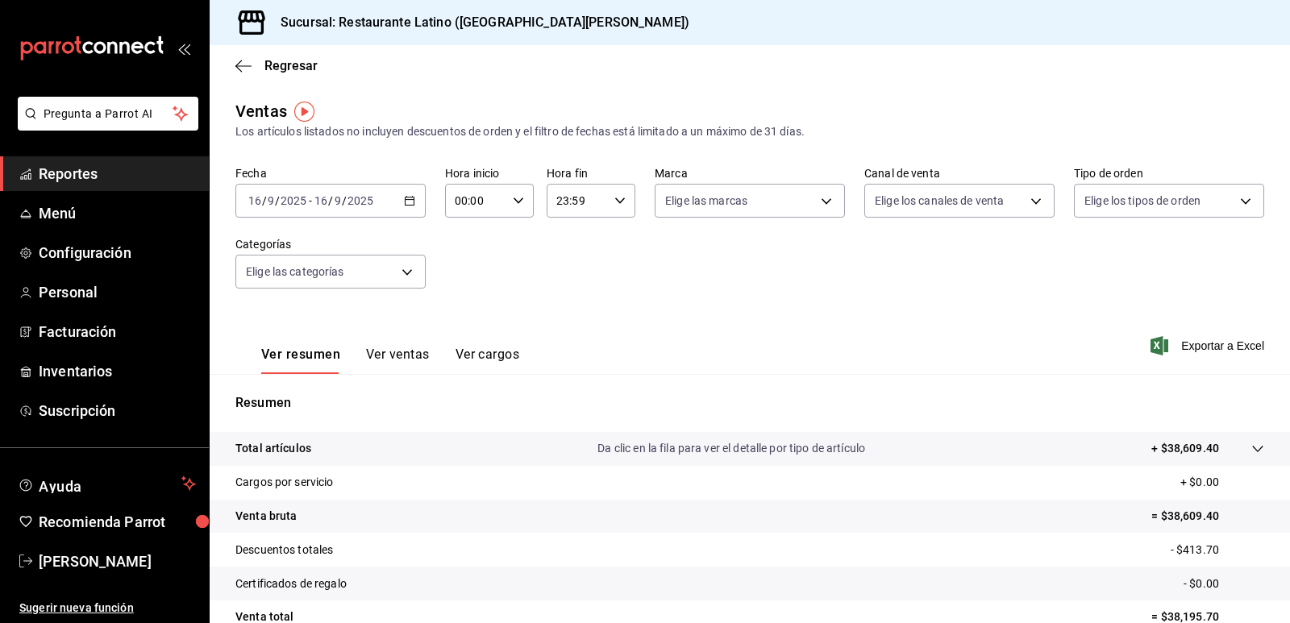
click at [398, 194] on div "[DATE] [DATE] - [DATE] [DATE]" at bounding box center [330, 201] width 190 height 34
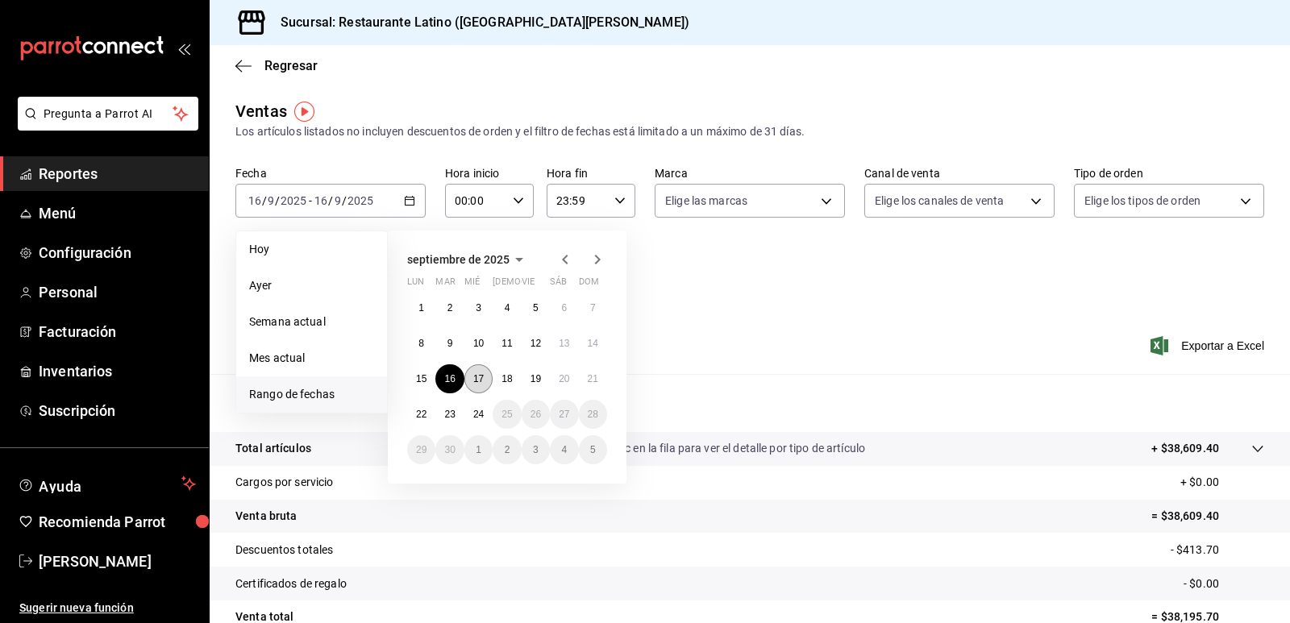
click at [483, 385] on button "17" at bounding box center [479, 379] width 28 height 29
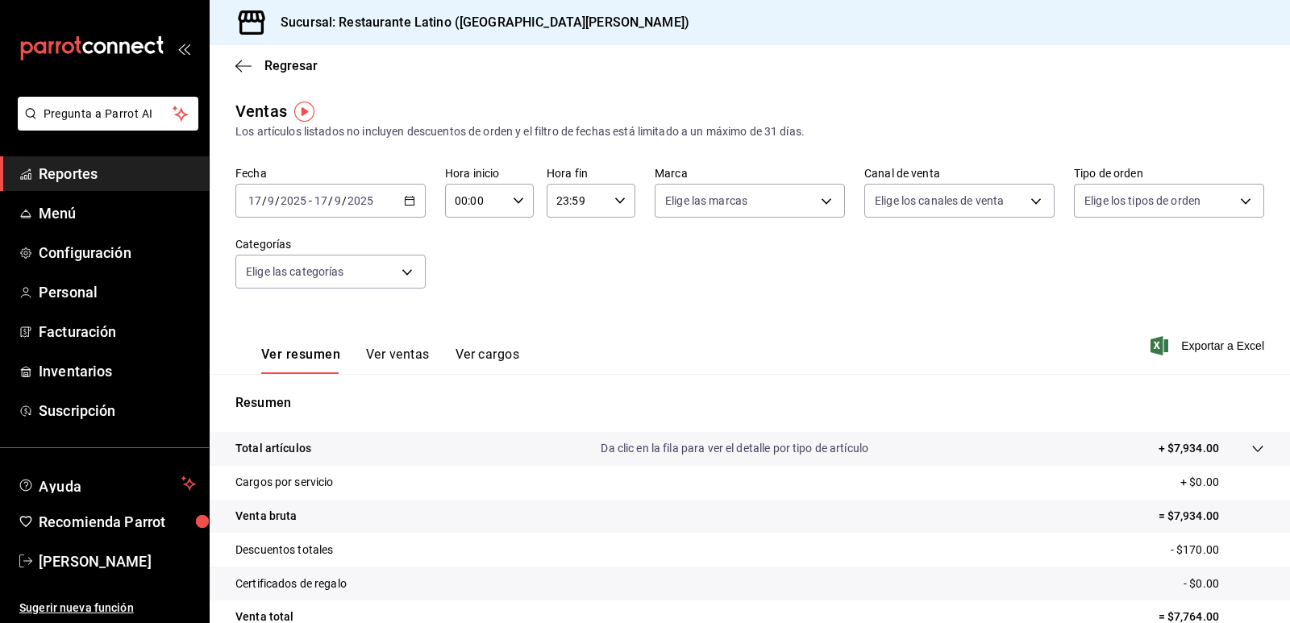
click at [404, 199] on icon "button" at bounding box center [409, 200] width 11 height 11
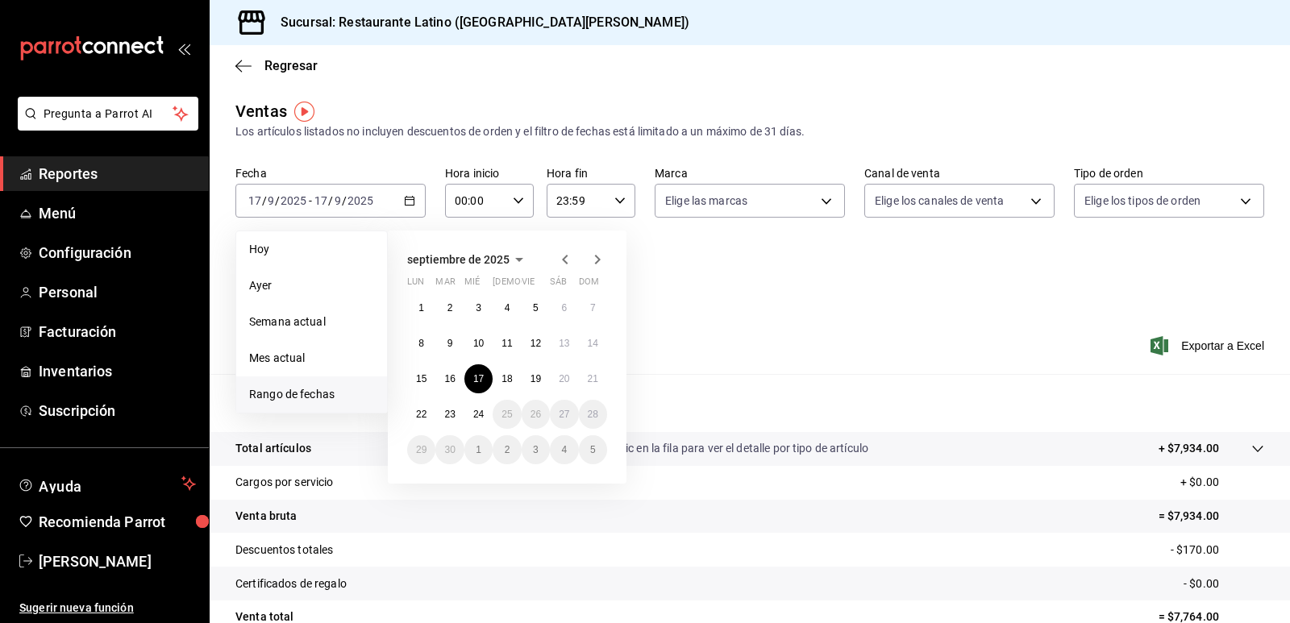
click at [520, 385] on div "1 2 3 4 5 6 7 8 9 10 11 12 13 14 15 16 17 18 19 20 21 22 23 24 25 26 27 28 29 3…" at bounding box center [507, 379] width 200 height 171
click at [516, 384] on button "18" at bounding box center [507, 379] width 28 height 29
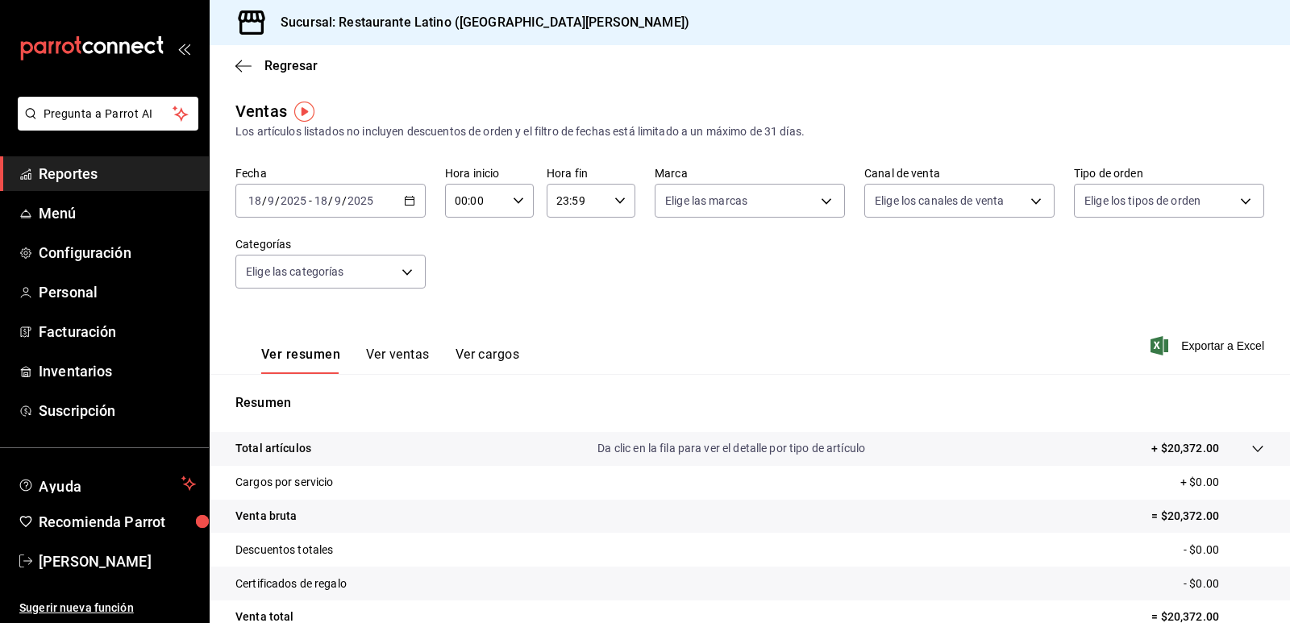
click at [423, 200] on div "Fecha [DATE] [DATE] - [DATE] [DATE] Hora inicio 00:00 Hora inicio Hora fin 23:5…" at bounding box center [749, 237] width 1029 height 142
click at [413, 199] on div "[DATE] [DATE] - [DATE] [DATE]" at bounding box center [330, 201] width 190 height 34
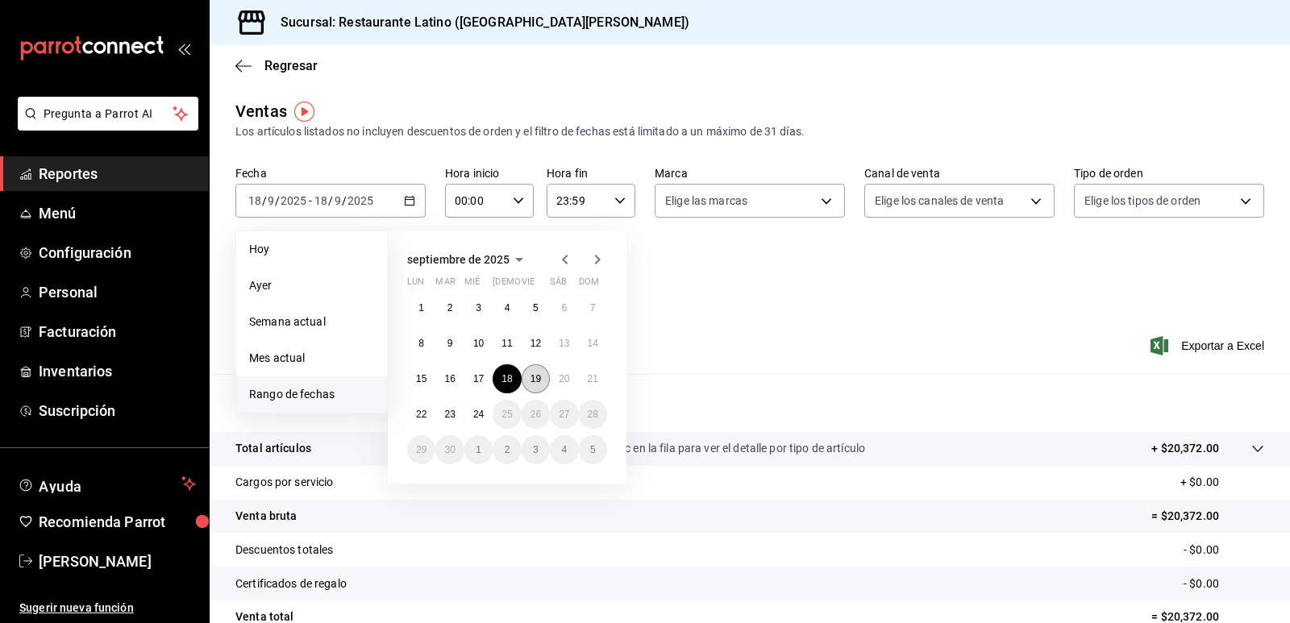
click at [532, 373] on button "19" at bounding box center [536, 379] width 28 height 29
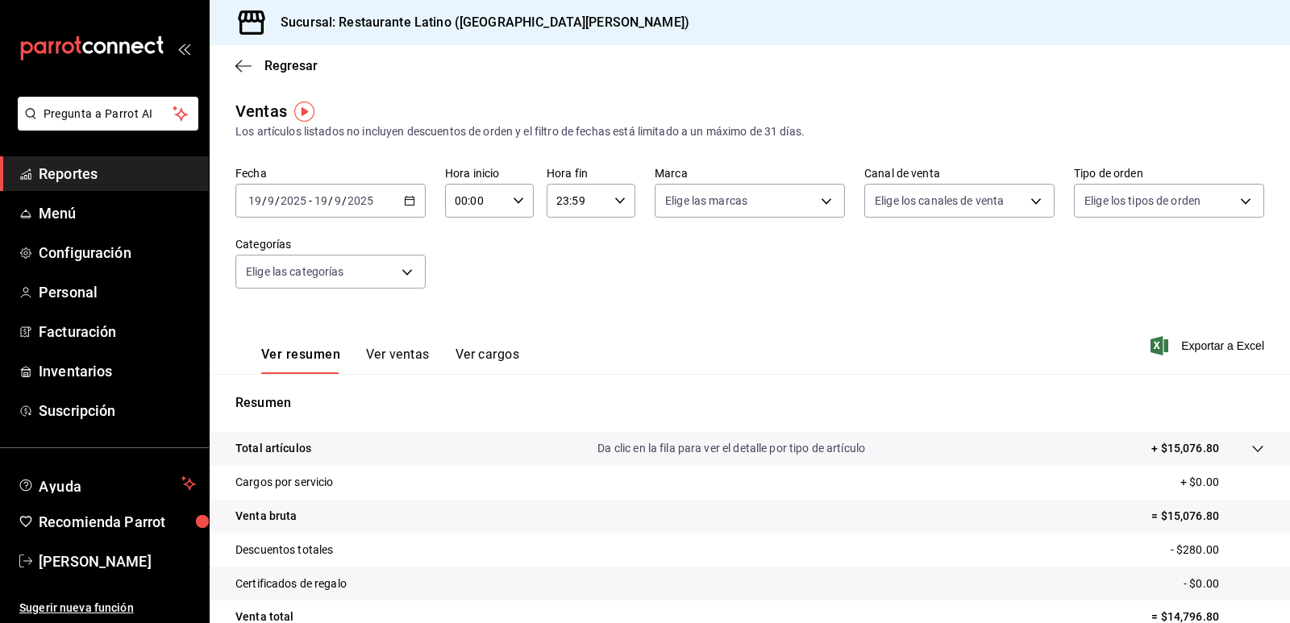
click at [411, 202] on \(Stroke\) "button" at bounding box center [410, 201] width 10 height 9
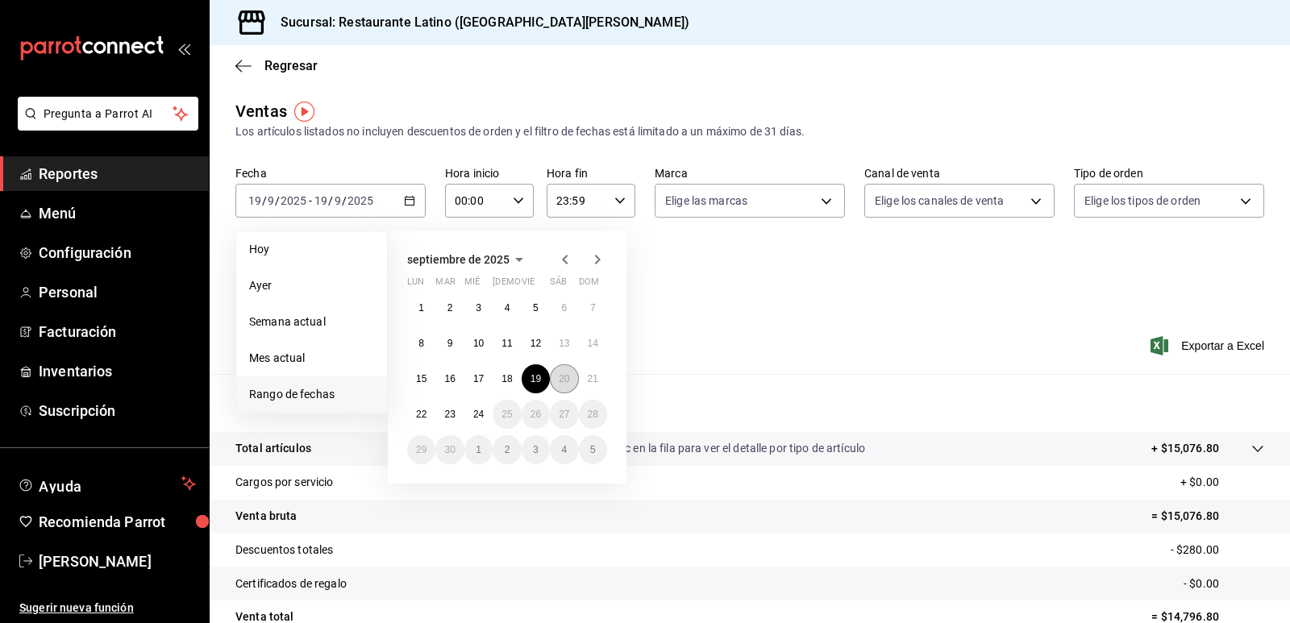
click at [562, 386] on button "20" at bounding box center [564, 379] width 28 height 29
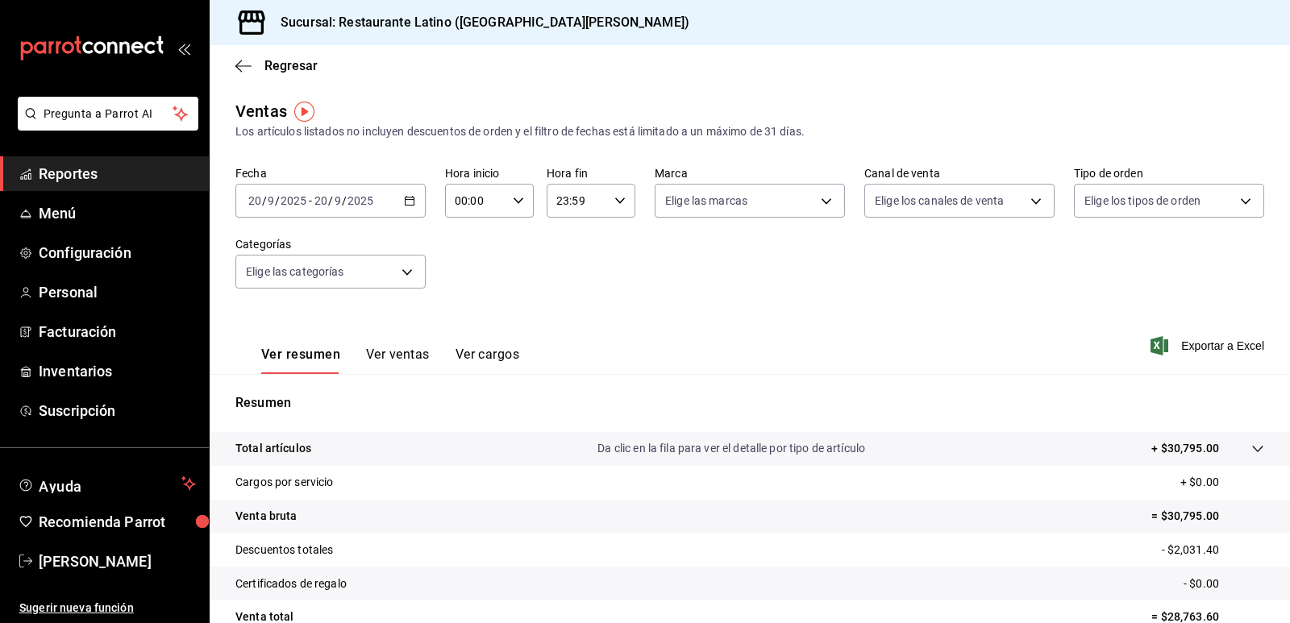
click at [415, 200] on div "[DATE] [DATE] - [DATE] [DATE]" at bounding box center [330, 201] width 190 height 34
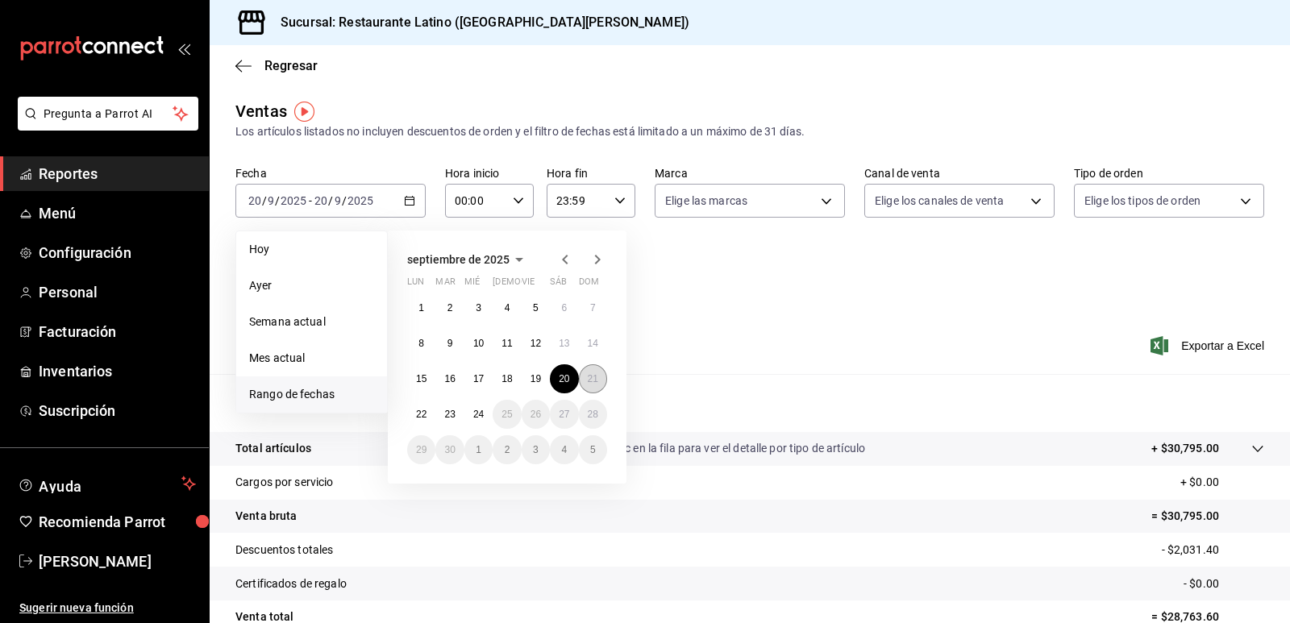
click at [594, 375] on abbr "21" at bounding box center [593, 378] width 10 height 11
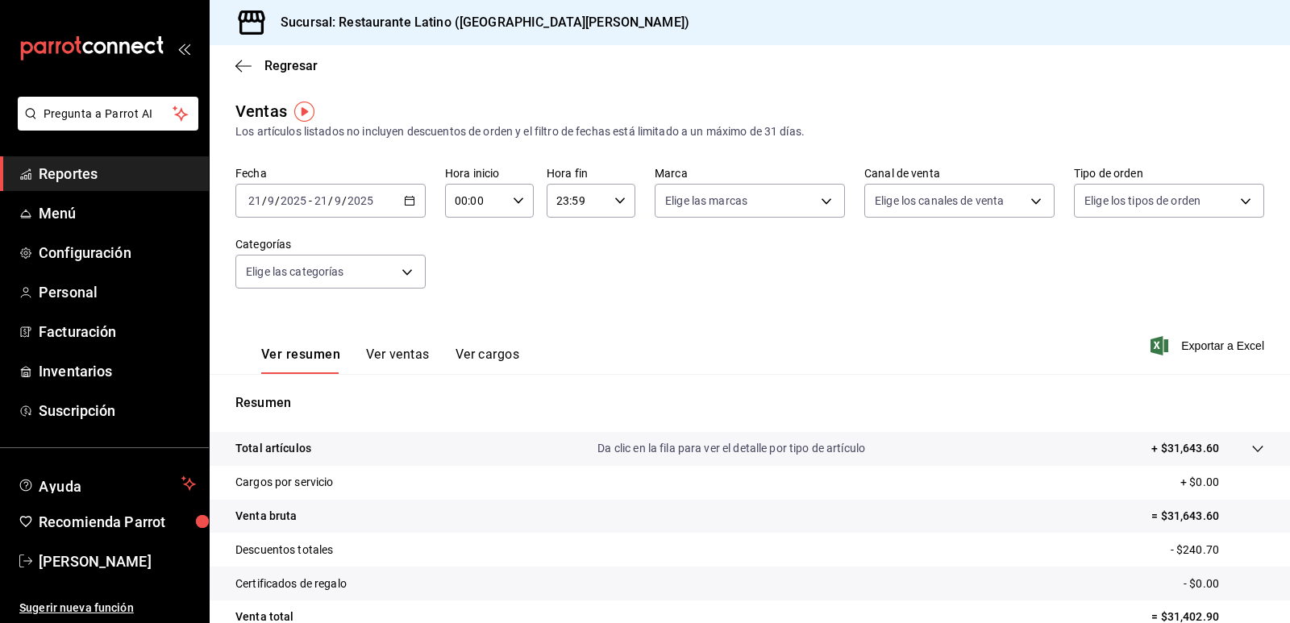
click at [402, 207] on div "[DATE] [DATE] - [DATE] [DATE]" at bounding box center [330, 201] width 190 height 34
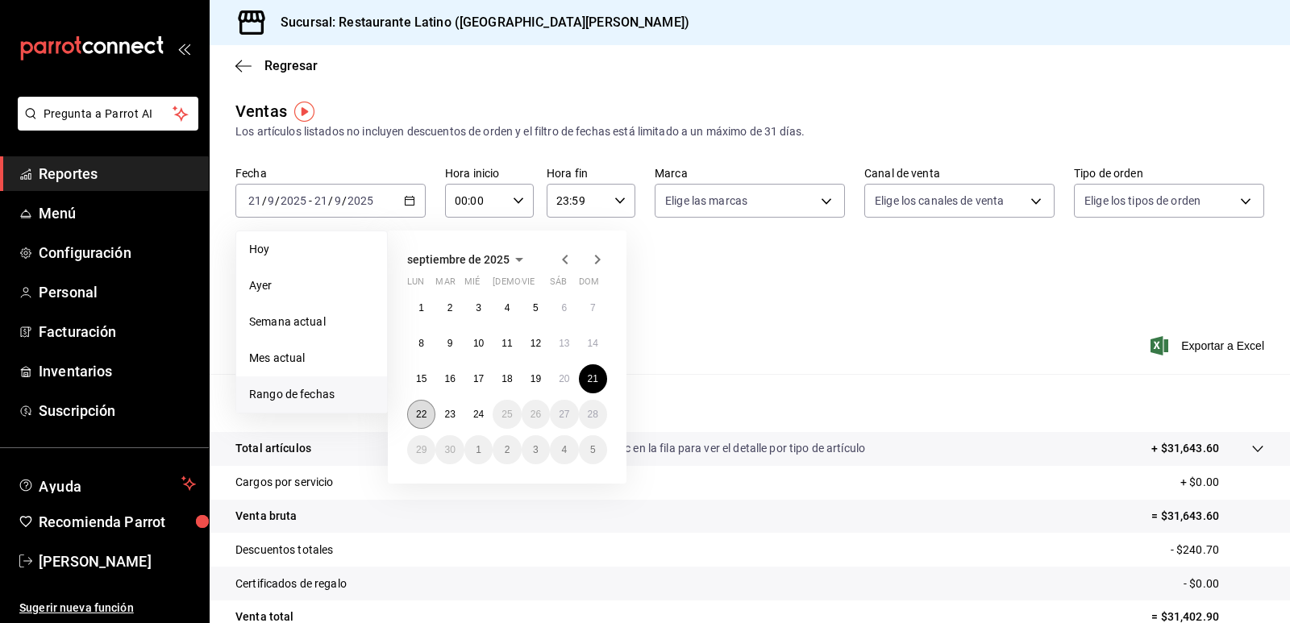
click at [430, 417] on button "22" at bounding box center [421, 414] width 28 height 29
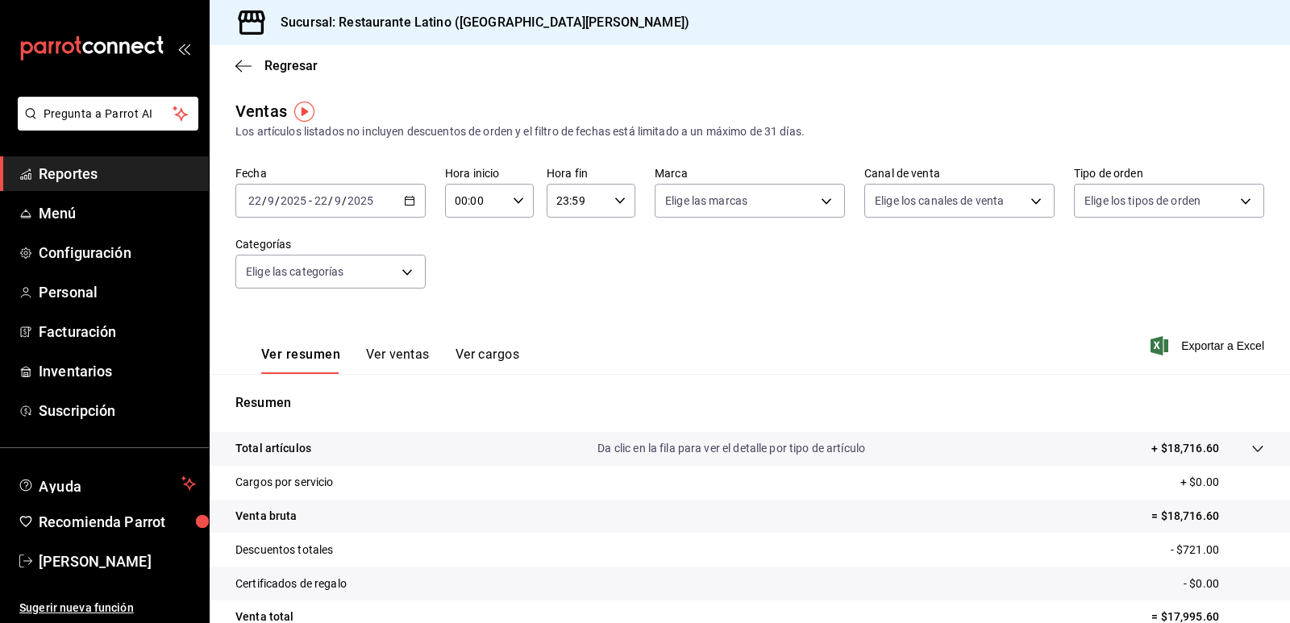
click at [404, 205] on icon "button" at bounding box center [409, 200] width 11 height 11
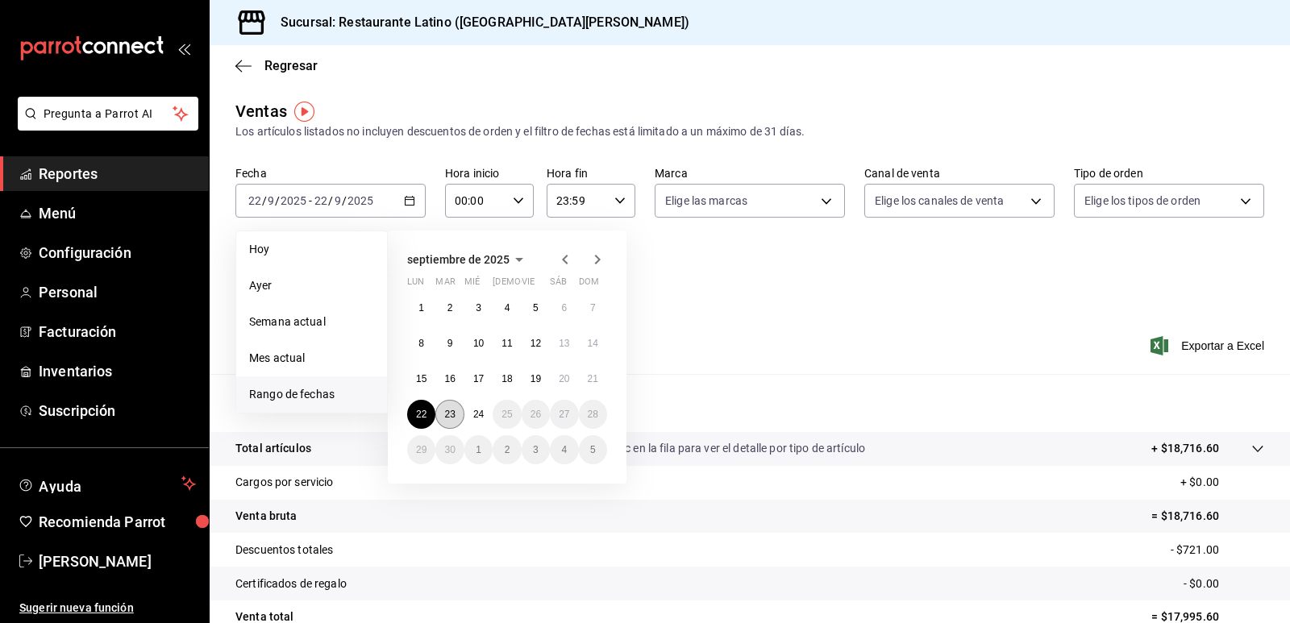
click at [453, 418] on abbr "23" at bounding box center [449, 414] width 10 height 11
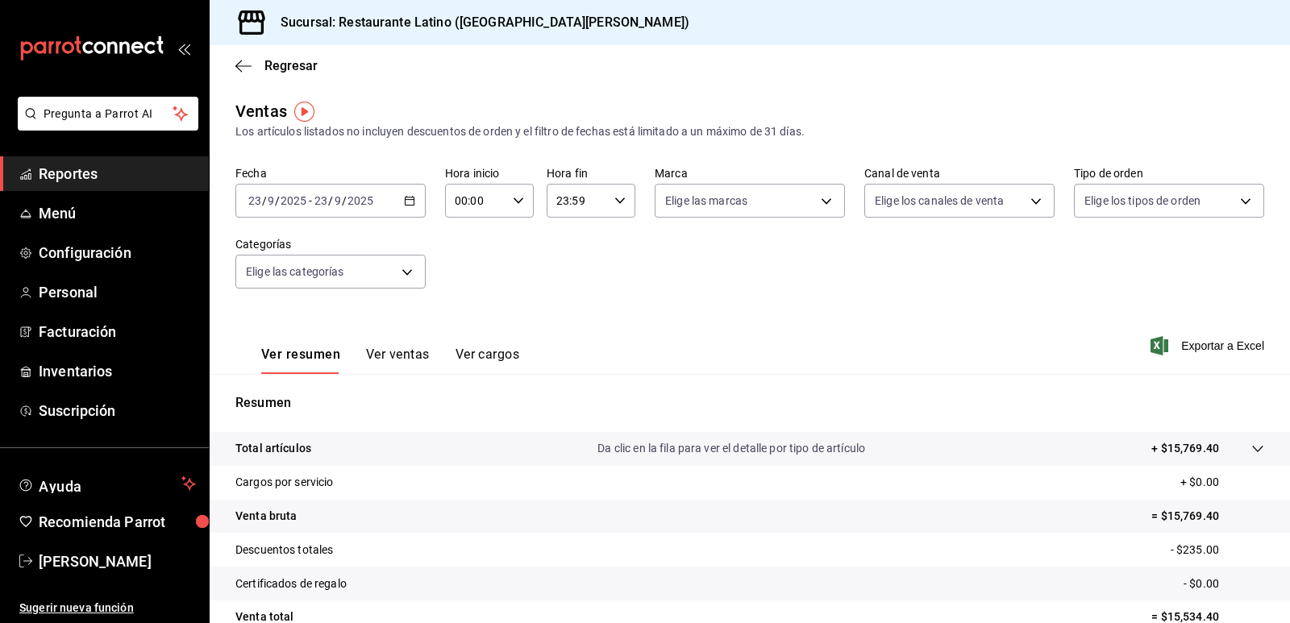
click at [413, 203] on div "[DATE] [DATE] - [DATE] [DATE]" at bounding box center [330, 201] width 190 height 34
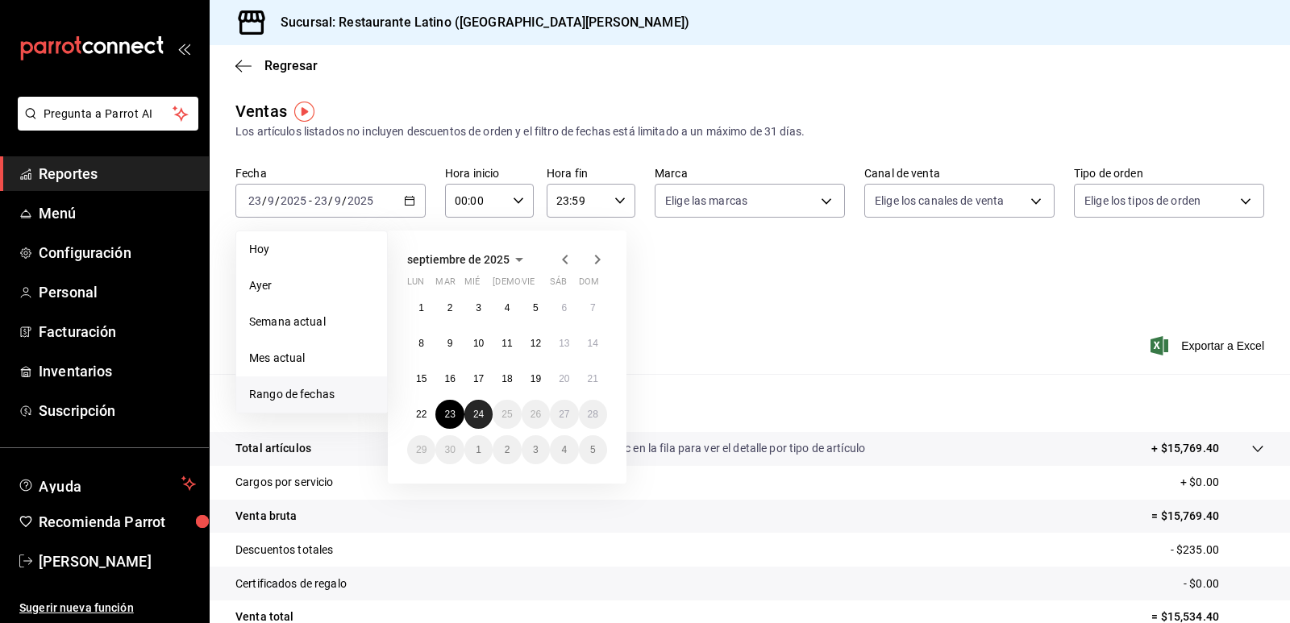
click at [484, 417] on abbr "24" at bounding box center [478, 414] width 10 height 11
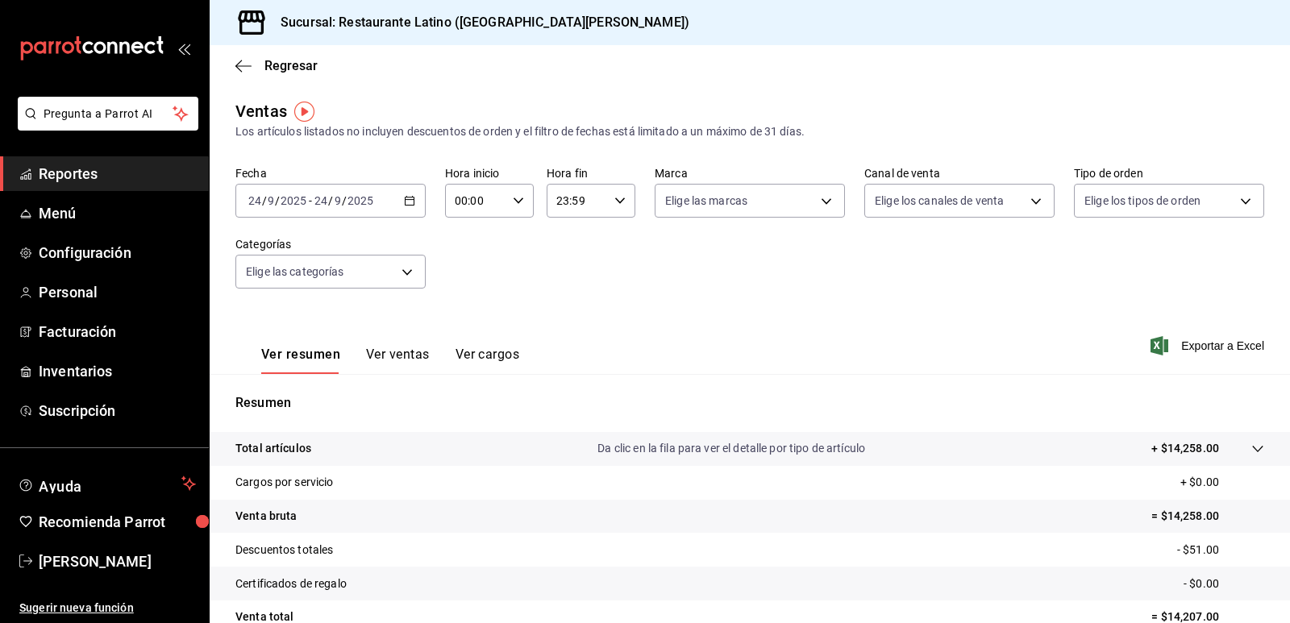
click at [406, 369] on button "Ver ventas" at bounding box center [398, 360] width 64 height 27
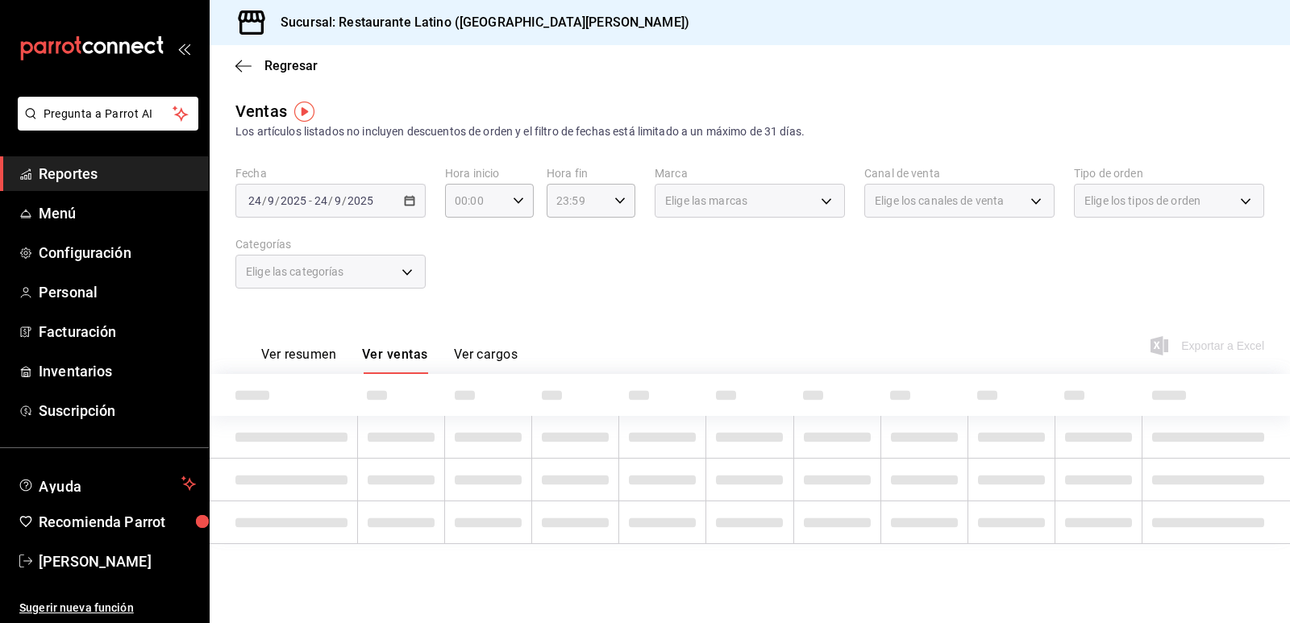
click at [410, 360] on button "Ver ventas" at bounding box center [395, 360] width 66 height 27
